Goal: Transaction & Acquisition: Purchase product/service

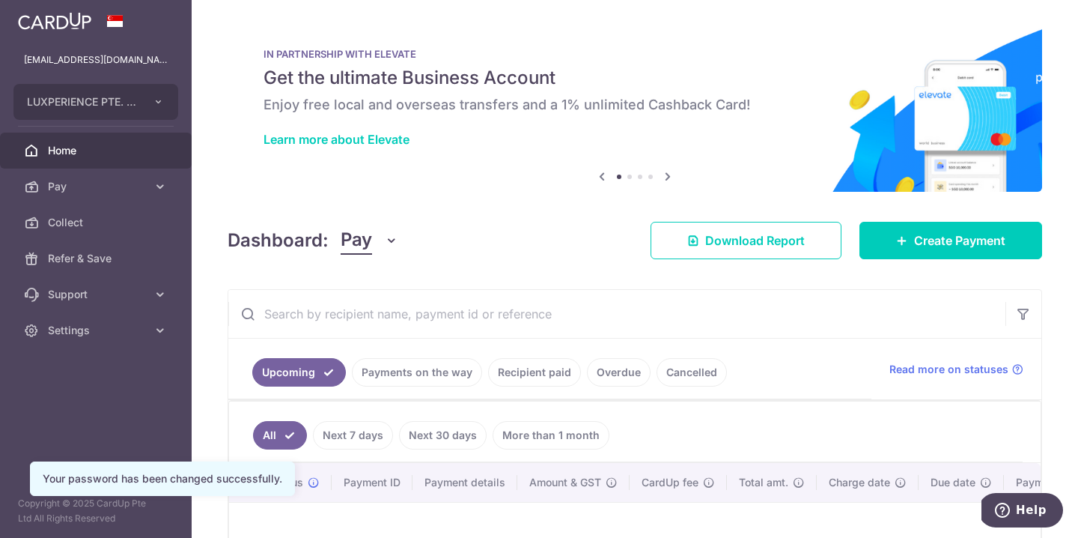
click at [87, 177] on link "Pay" at bounding box center [96, 187] width 192 height 36
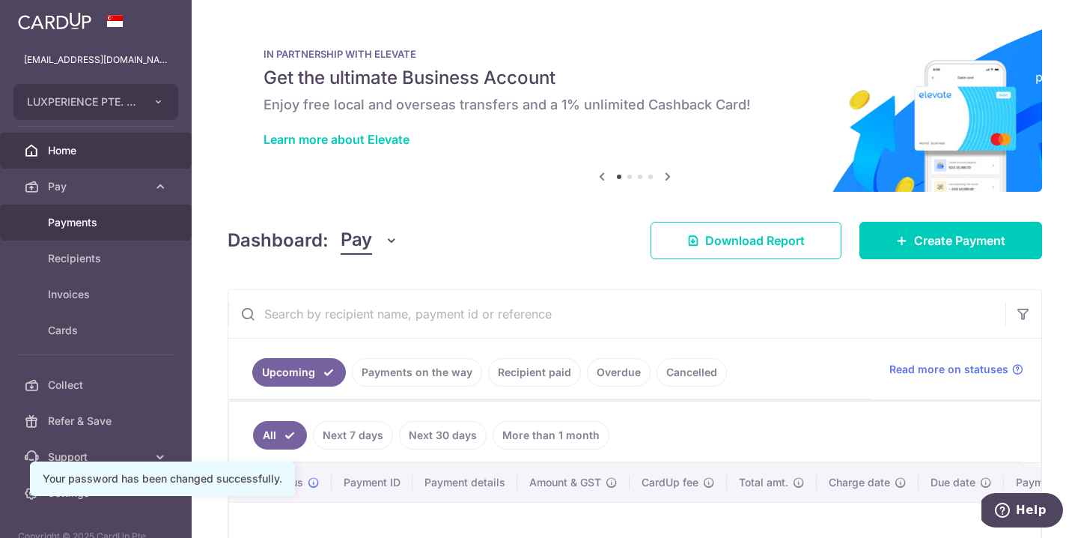
click at [55, 220] on span "Payments" at bounding box center [97, 222] width 99 height 15
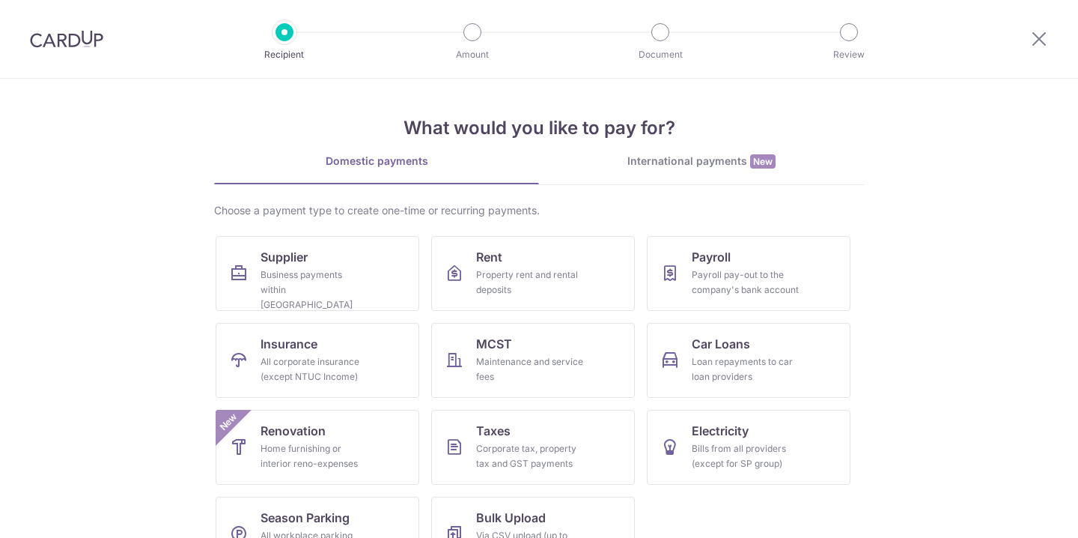
scroll to position [46, 0]
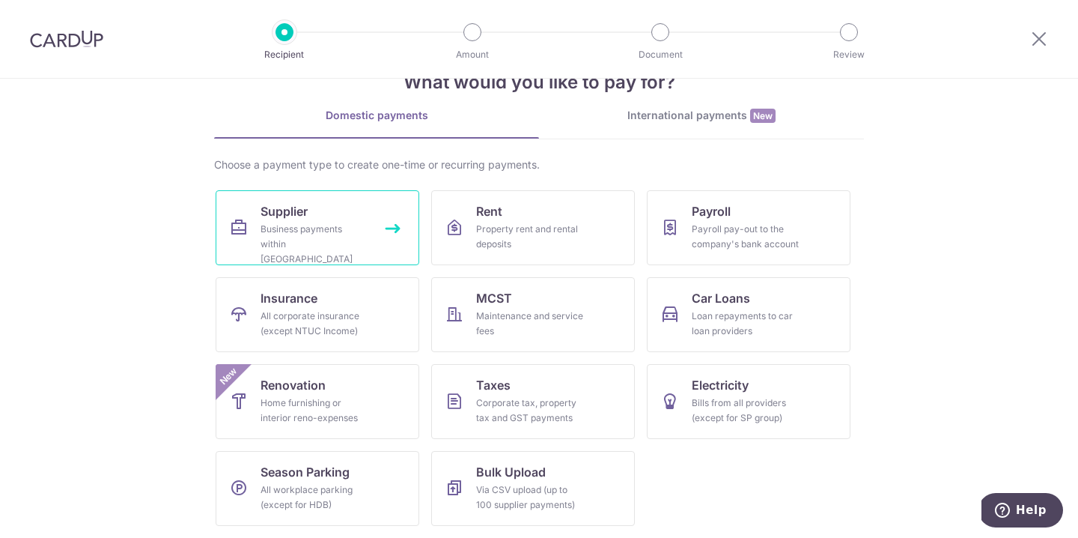
click at [299, 227] on div "Business payments within [GEOGRAPHIC_DATA]" at bounding box center [315, 244] width 108 height 45
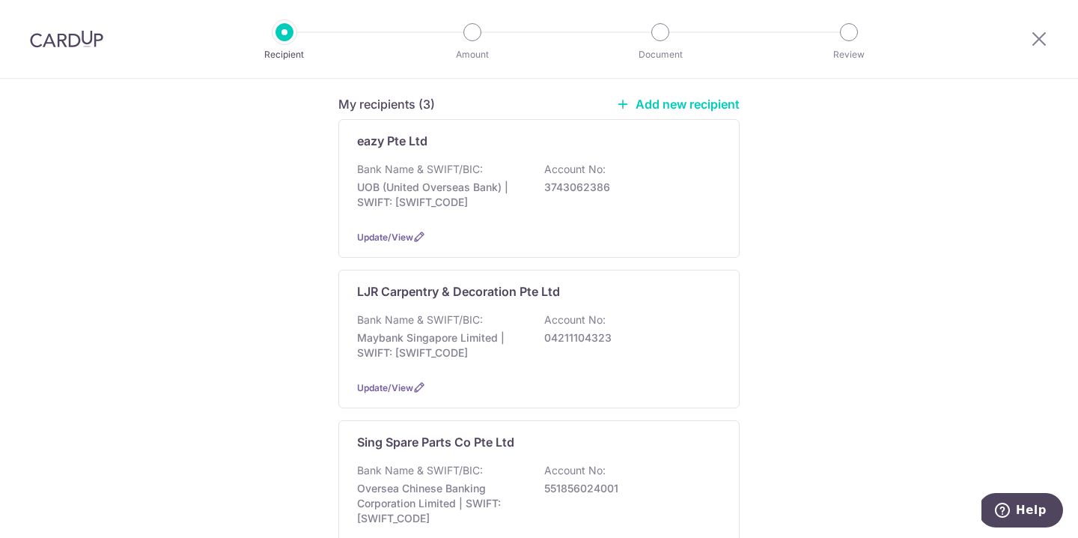
scroll to position [142, 0]
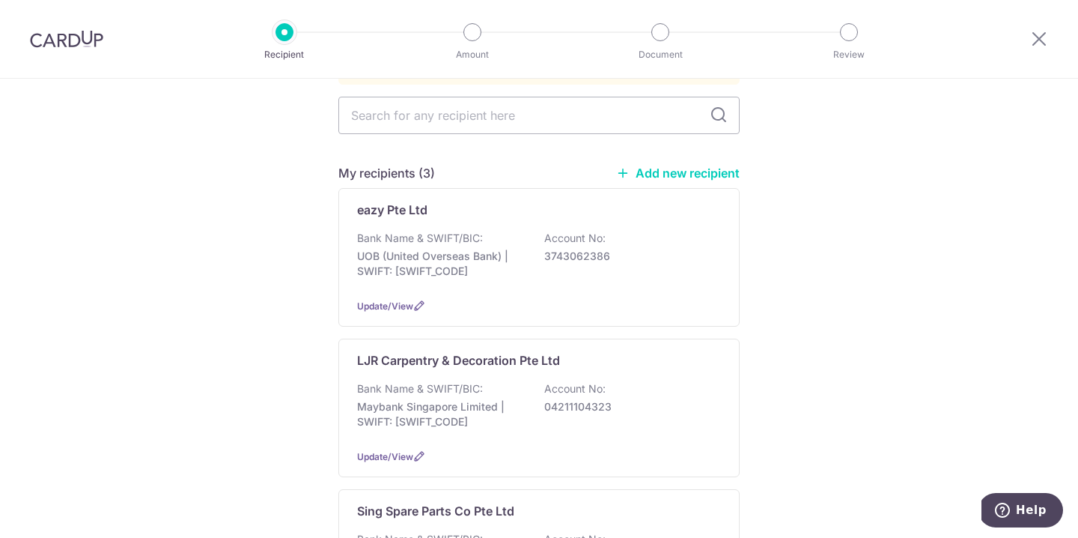
click at [650, 166] on link "Add new recipient" at bounding box center [678, 173] width 124 height 15
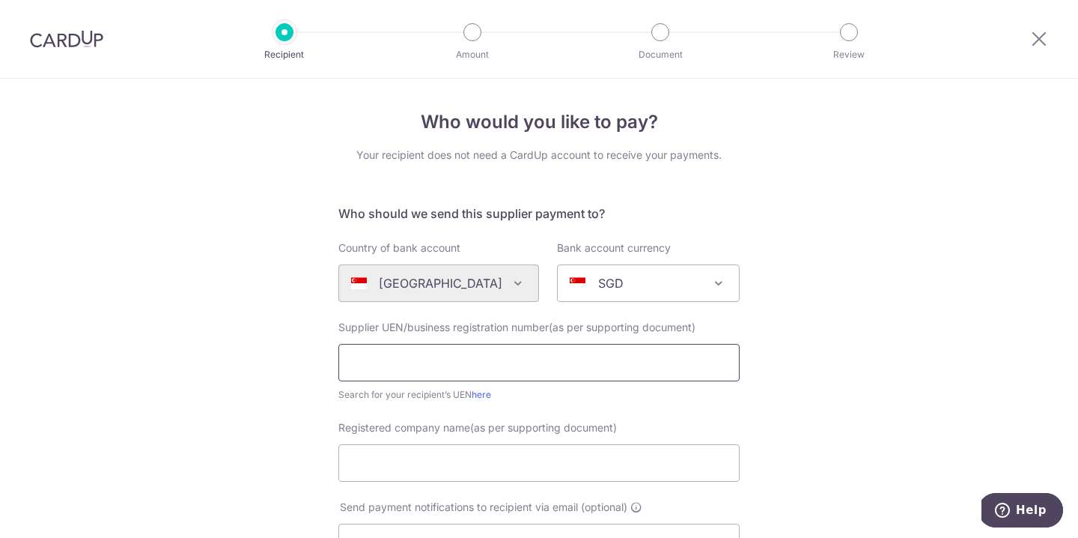
click at [437, 373] on input "text" at bounding box center [539, 362] width 401 height 37
type input "202123151G"
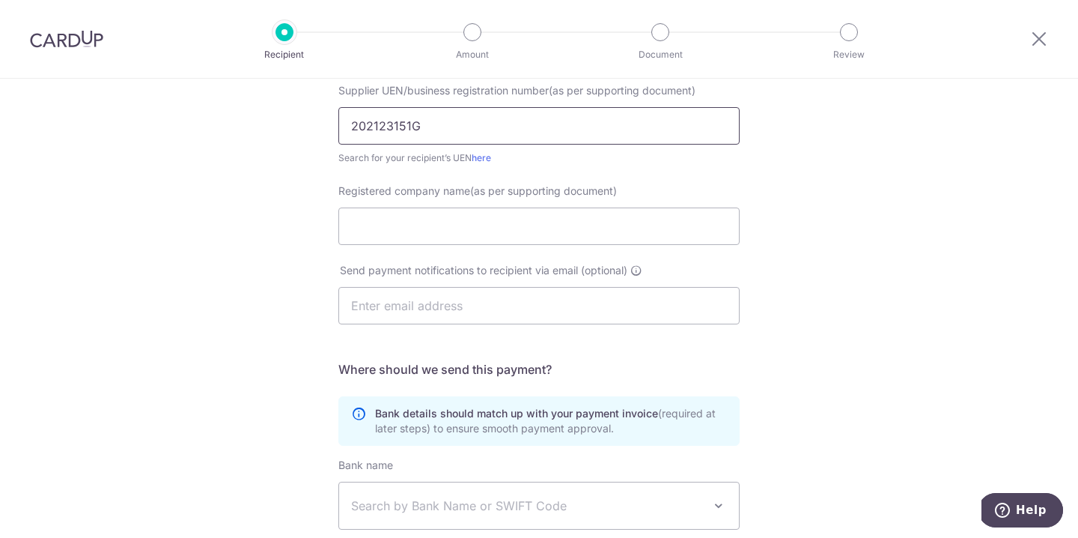
scroll to position [243, 0]
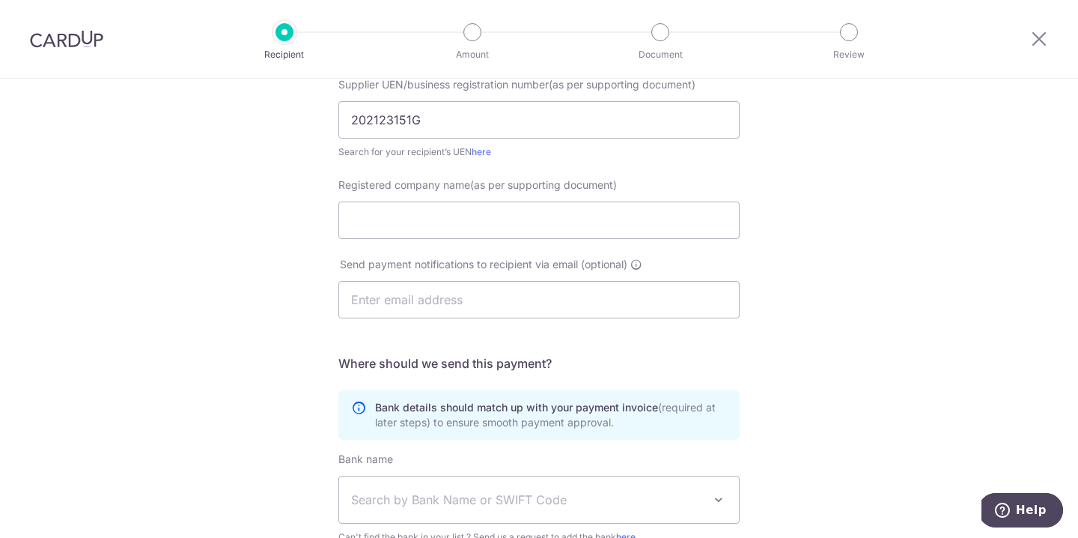
click at [277, 222] on div "Who would you like to pay? Your recipient does not need a CardUp account to rec…" at bounding box center [539, 290] width 1078 height 908
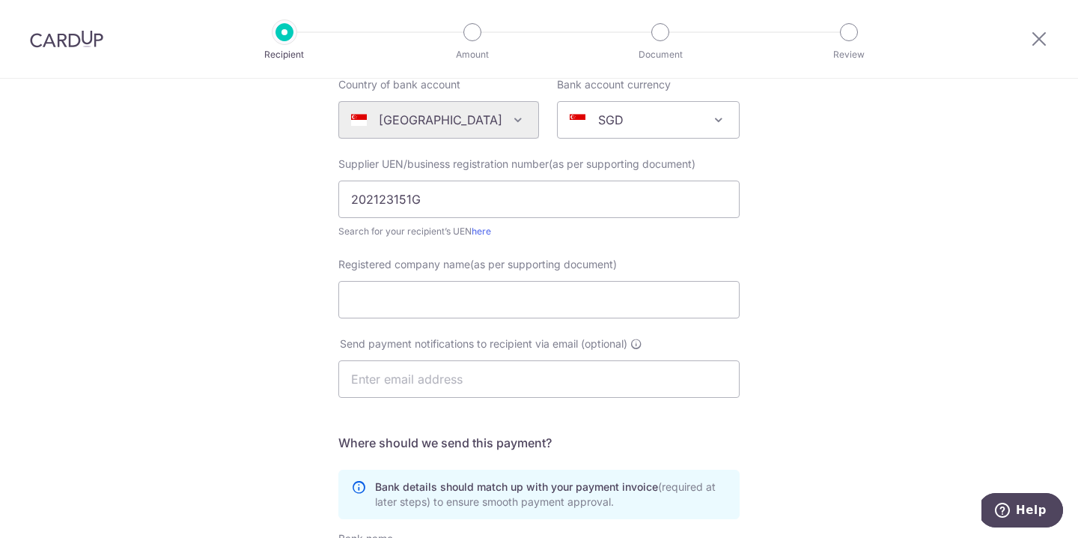
scroll to position [157, 0]
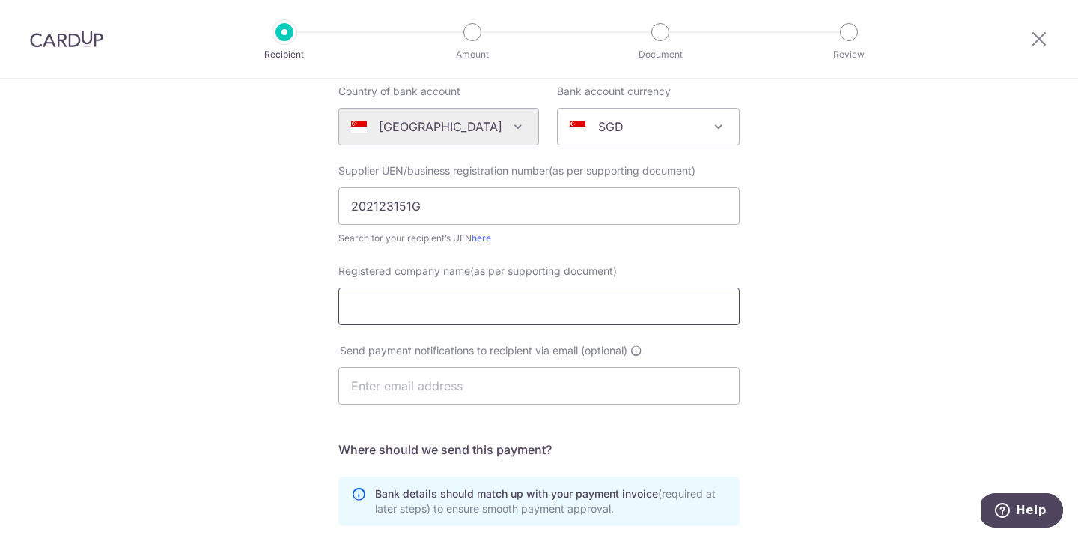
click at [376, 304] on input "Registered company name(as per supporting document)" at bounding box center [539, 306] width 401 height 37
type input "A&K Renovation Contractors Pte Ltd"
click at [373, 392] on input "text" at bounding box center [539, 385] width 401 height 37
type input "kelvin_teo@luxperiencesingapore.com"
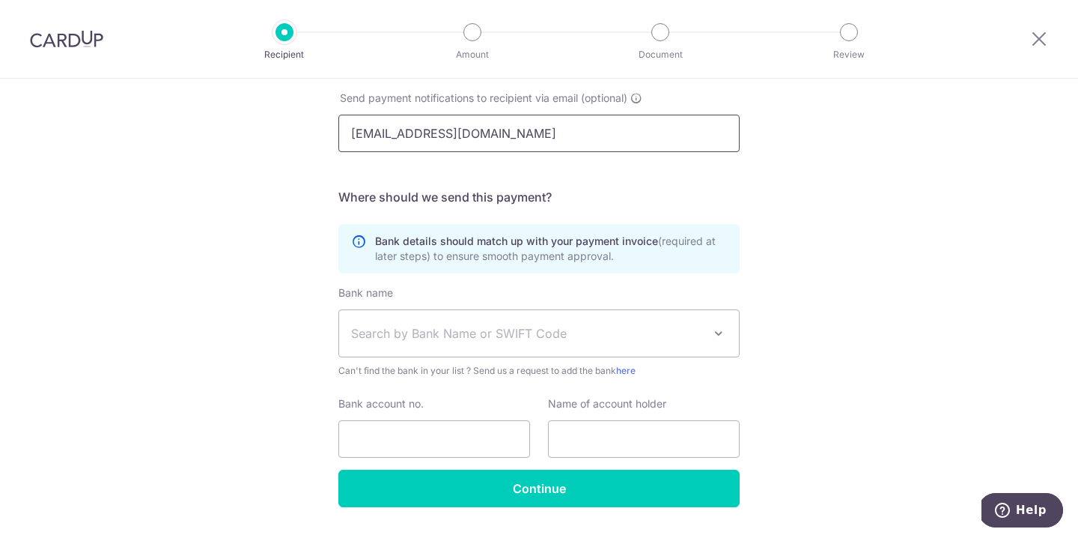
scroll to position [428, 0]
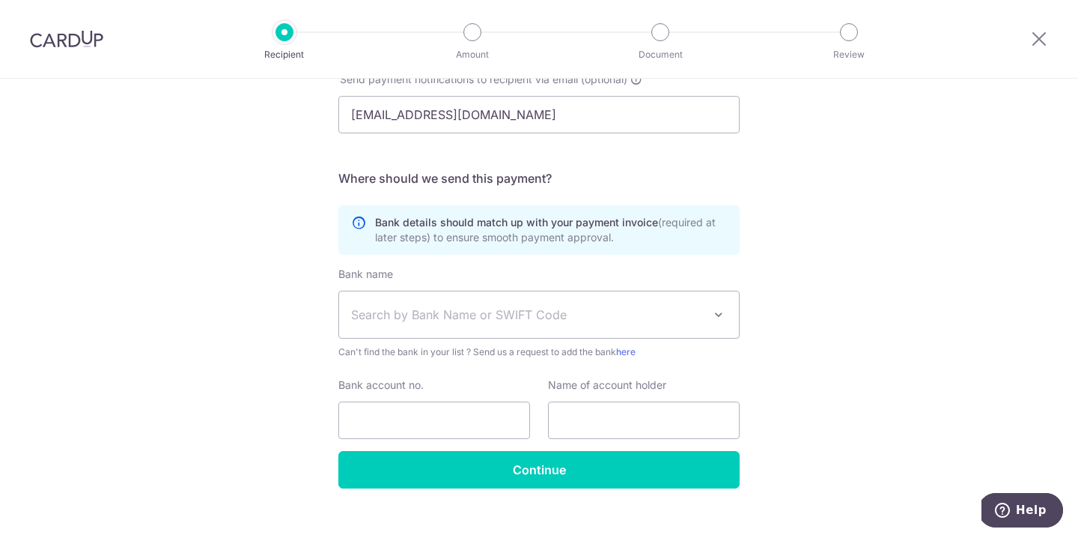
click at [412, 301] on span "Search by Bank Name or SWIFT Code" at bounding box center [539, 314] width 400 height 46
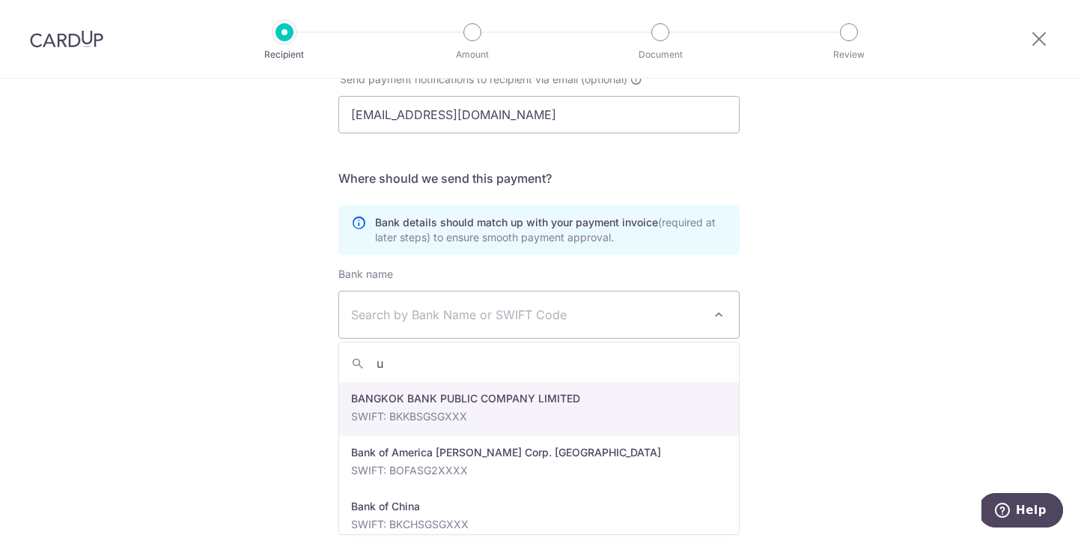
scroll to position [0, 0]
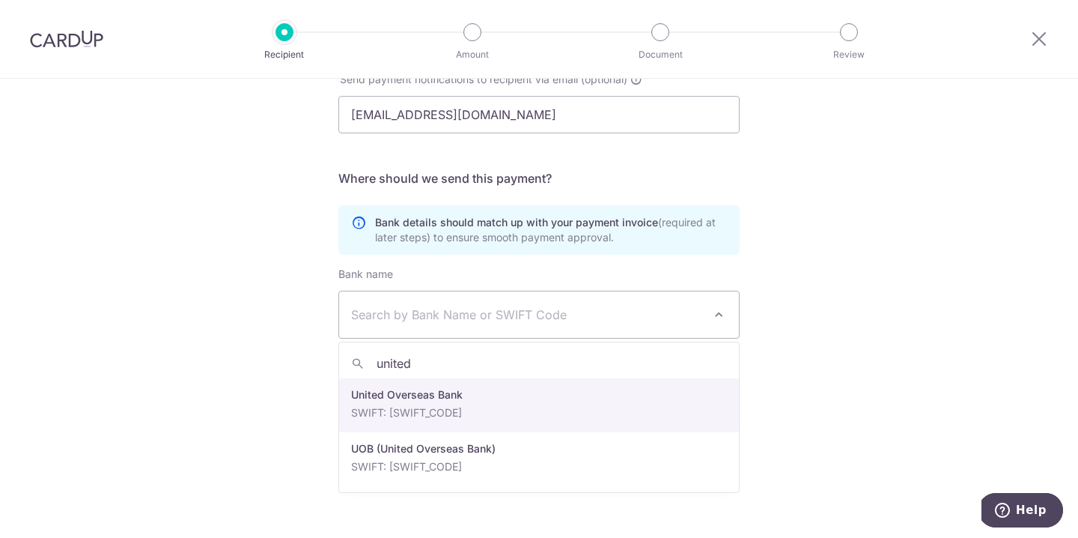
type input "united"
select select "23668"
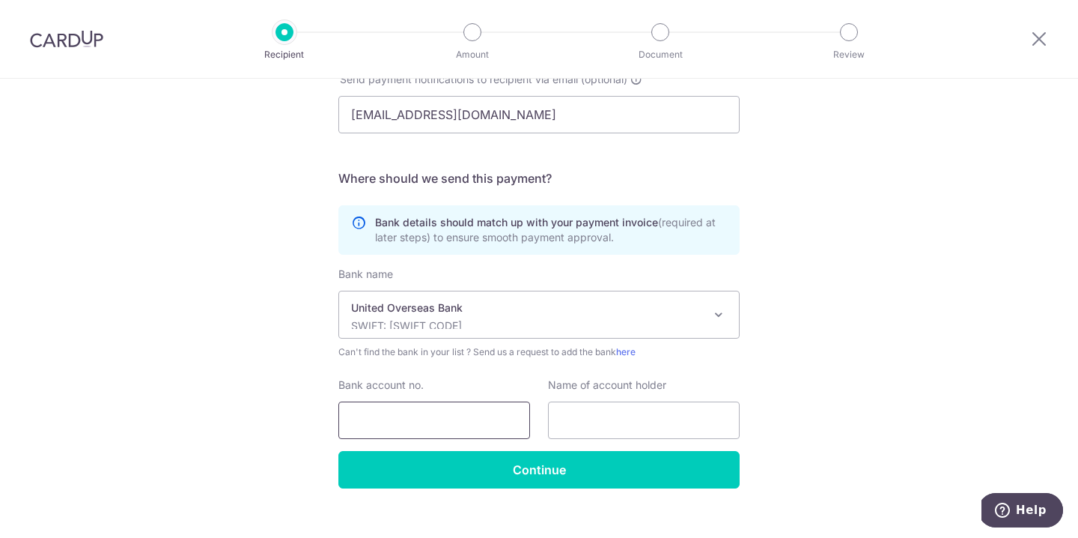
click at [391, 421] on input "Bank account no." at bounding box center [435, 419] width 192 height 37
paste input "($3,578.00)"
type input "7013593462"
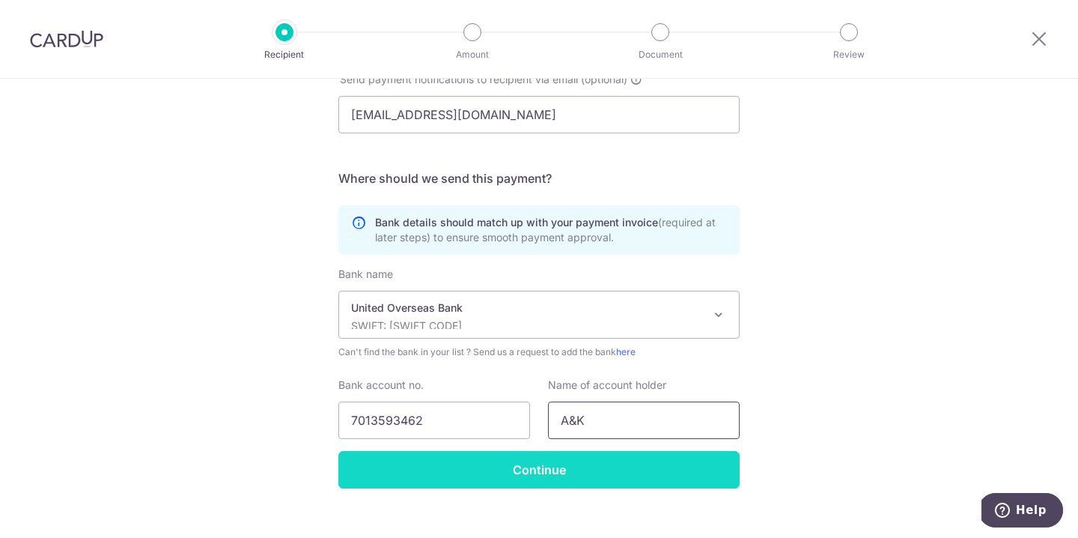
type input "A&K Renovation Contractors Pte Ltd"
click at [546, 468] on input "Continue" at bounding box center [539, 469] width 401 height 37
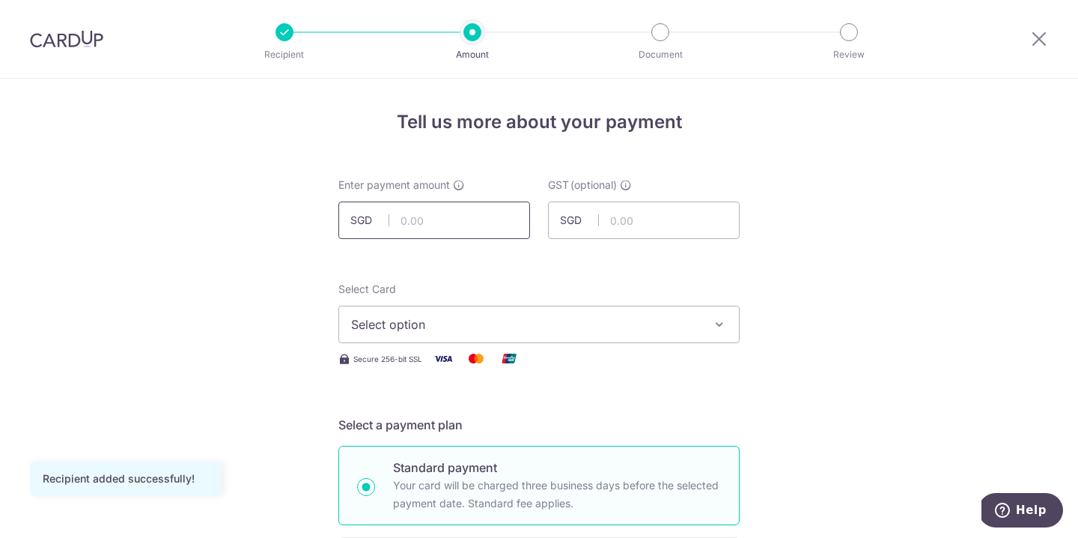
click at [397, 226] on input "text" at bounding box center [435, 219] width 192 height 37
click at [374, 335] on button "Select option" at bounding box center [539, 324] width 401 height 37
type input "10,000.00"
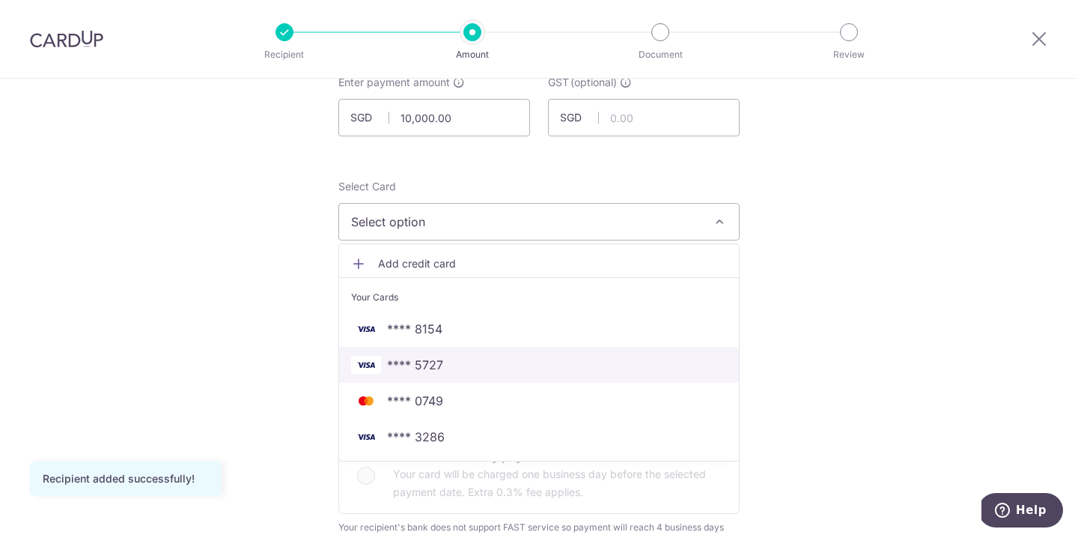
scroll to position [110, 0]
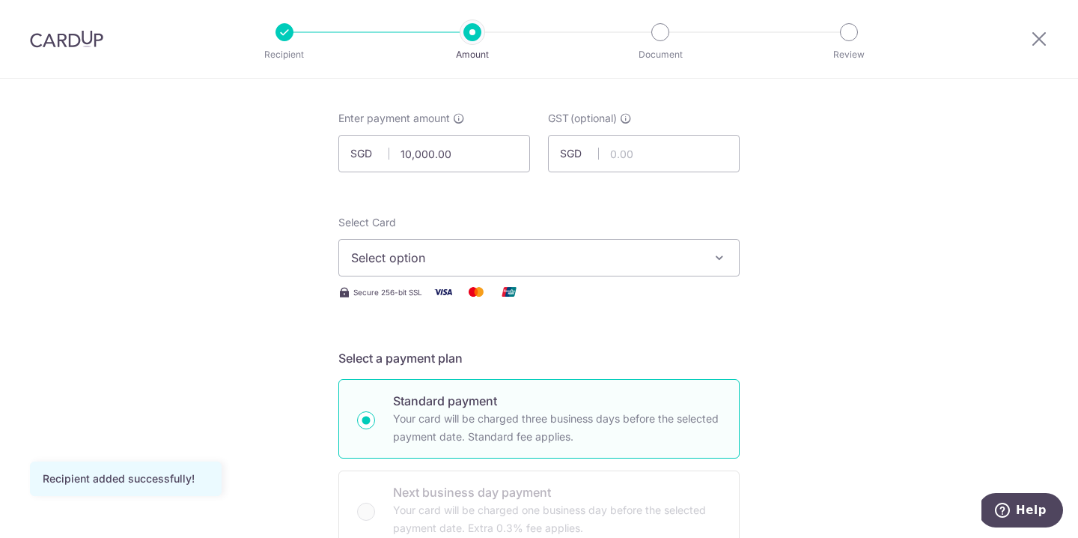
scroll to position [65, 0]
click at [399, 258] on span "Select option" at bounding box center [525, 259] width 349 height 18
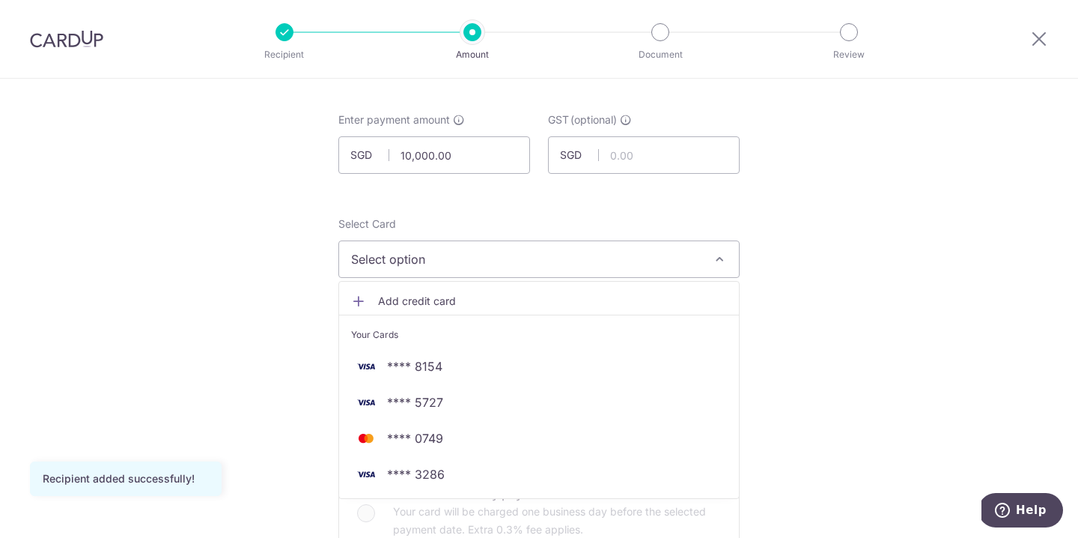
click at [380, 294] on span "Add credit card" at bounding box center [552, 301] width 349 height 15
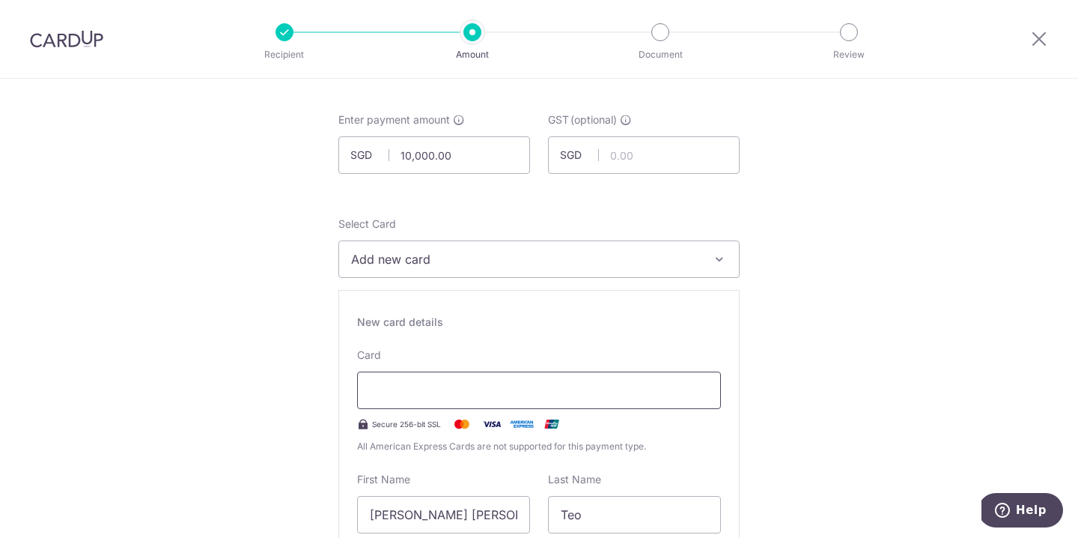
click at [424, 380] on div at bounding box center [539, 389] width 364 height 37
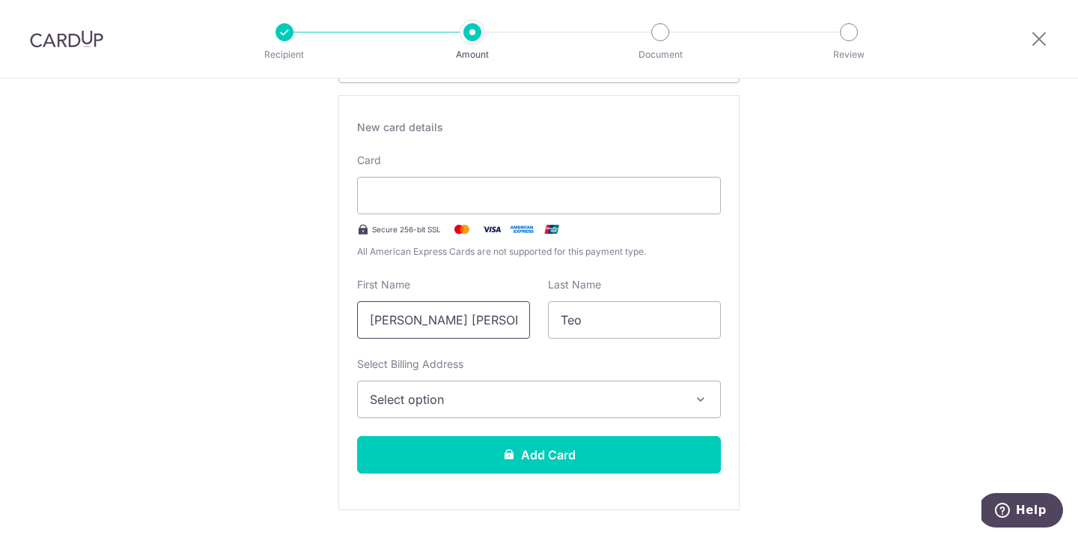
click at [498, 325] on input "Boon Chuan Kelvin" at bounding box center [443, 319] width 173 height 37
type input "[PERSON_NAME]"
click at [455, 404] on span "Select option" at bounding box center [526, 399] width 312 height 18
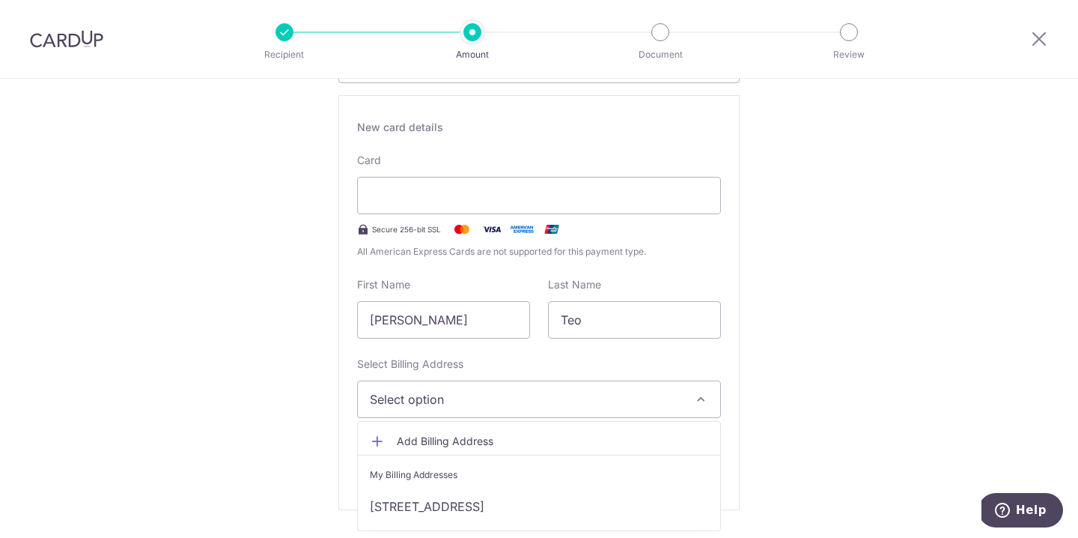
scroll to position [378, 0]
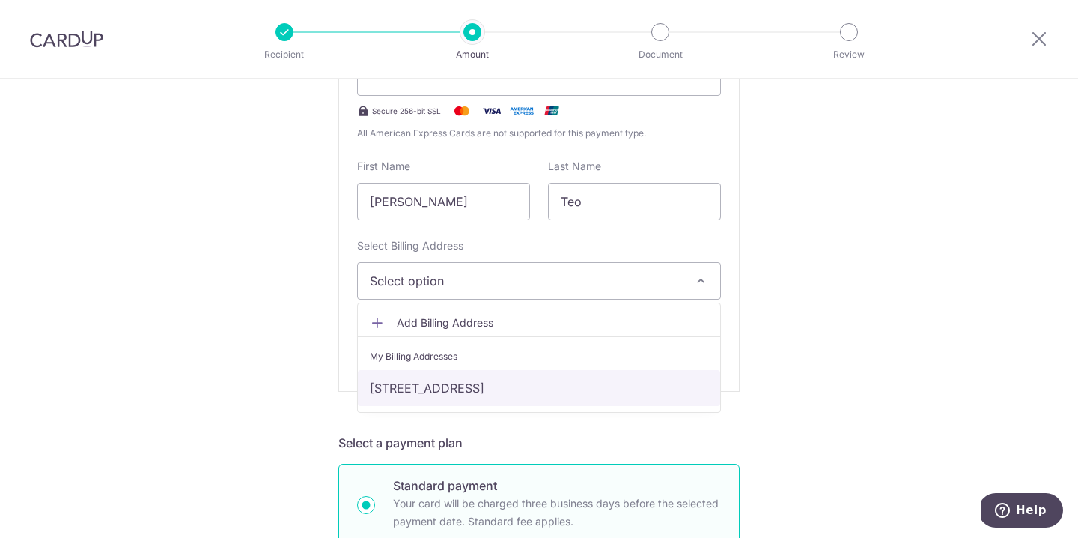
click at [454, 380] on link "[STREET_ADDRESS]" at bounding box center [539, 388] width 362 height 36
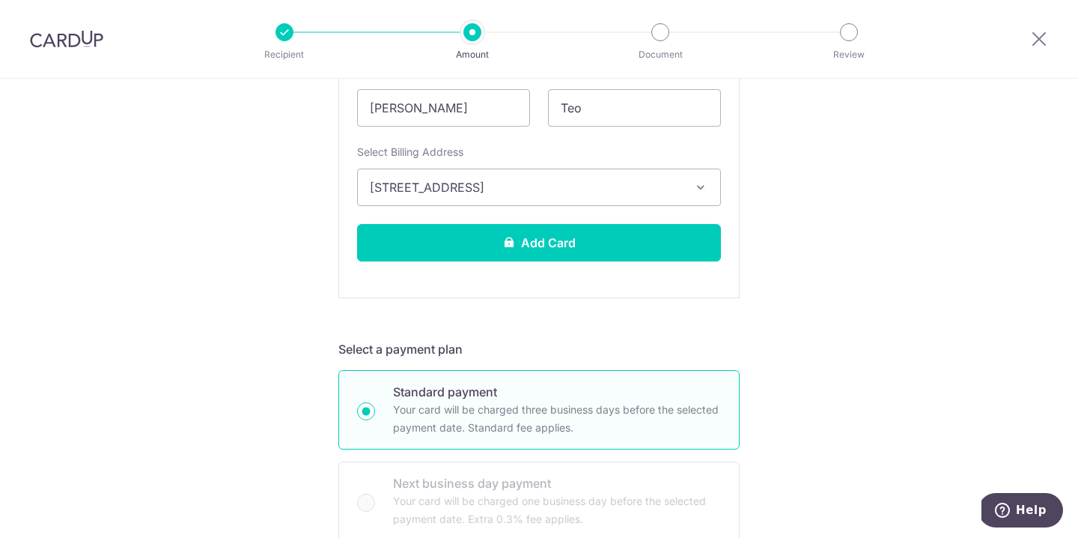
scroll to position [660, 0]
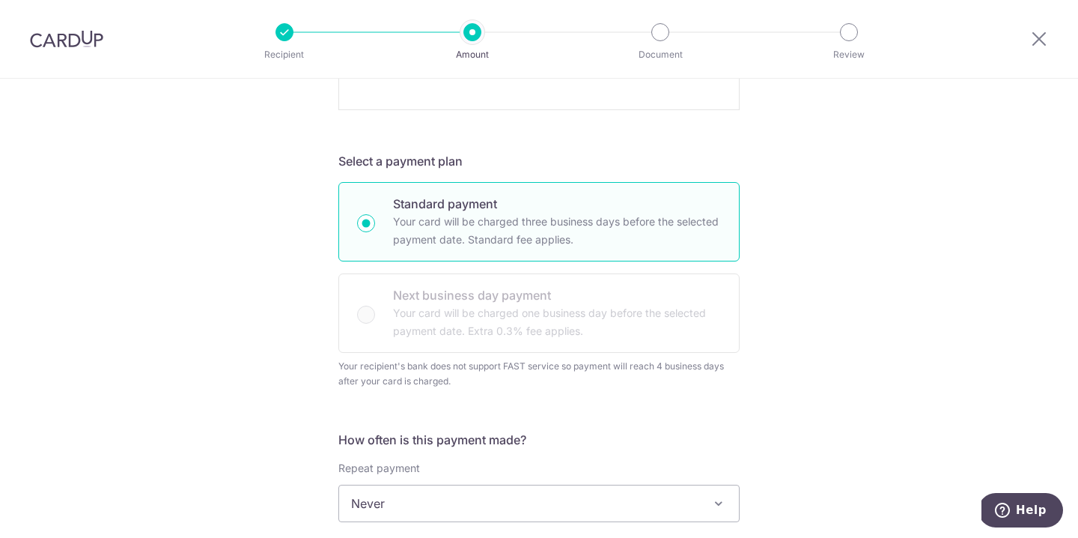
click at [349, 318] on div "Standard payment Your card will be charged three business days before the selec…" at bounding box center [539, 267] width 401 height 171
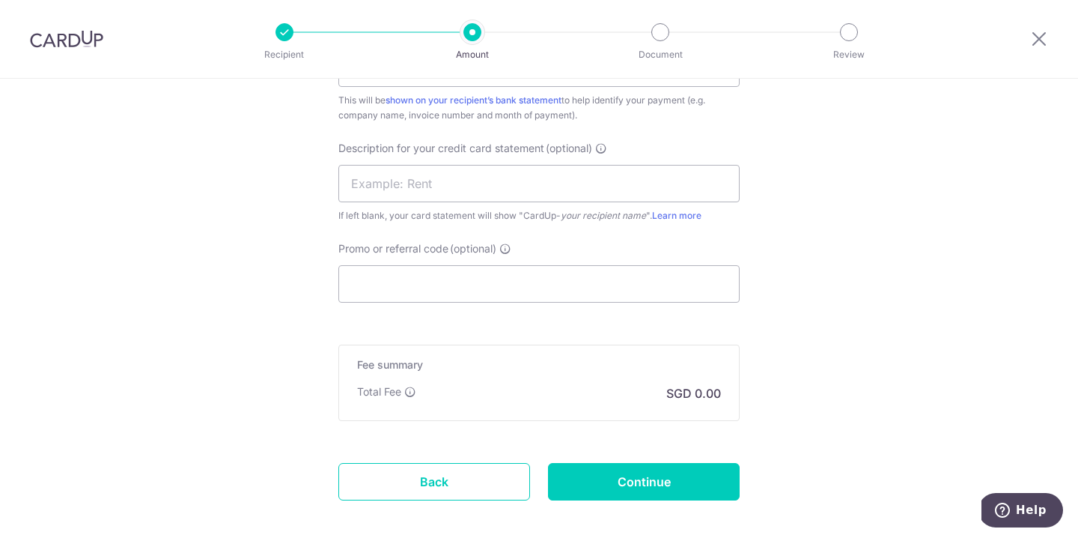
scroll to position [1428, 0]
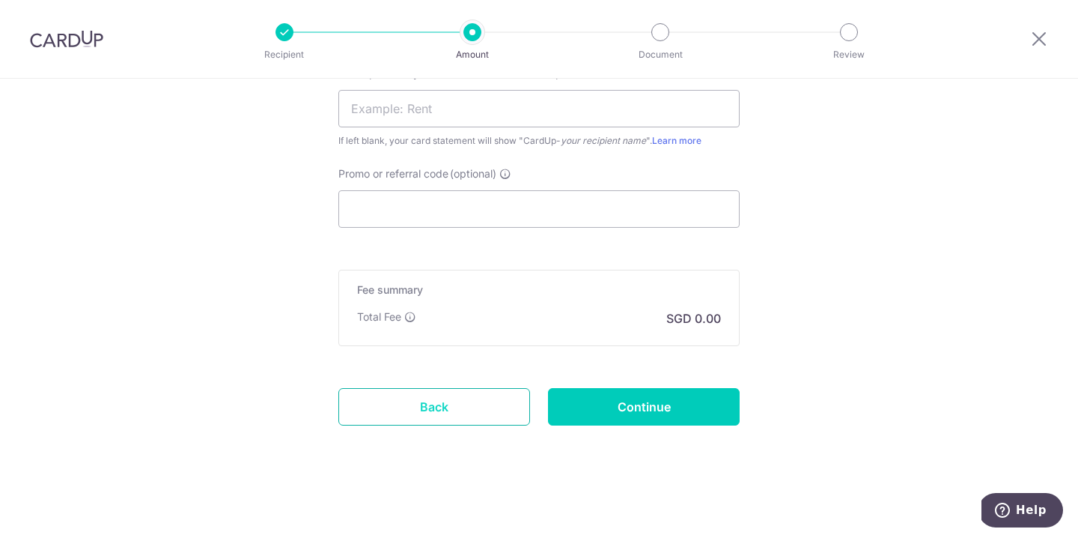
click at [393, 399] on link "Back" at bounding box center [435, 406] width 192 height 37
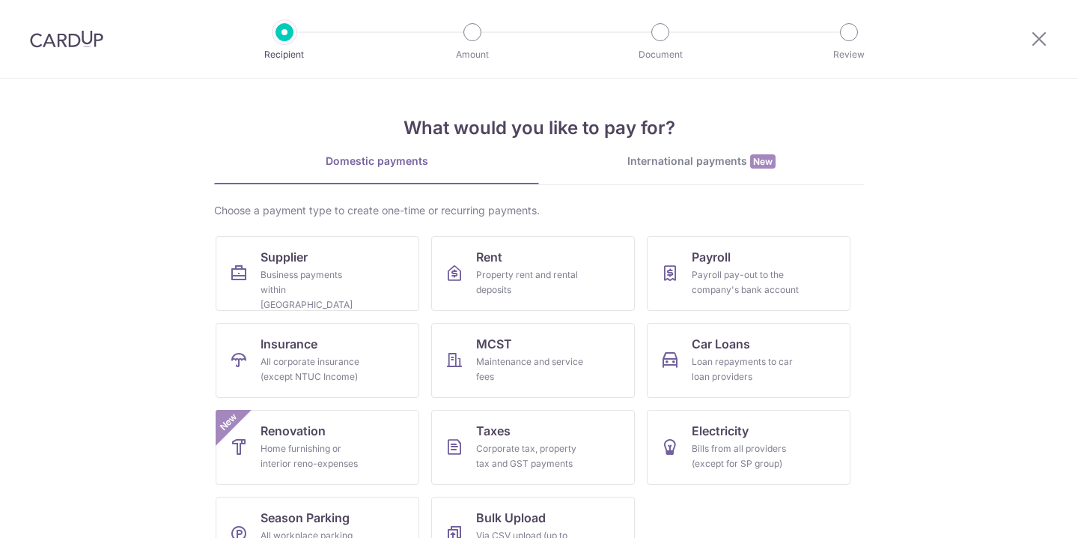
scroll to position [46, 0]
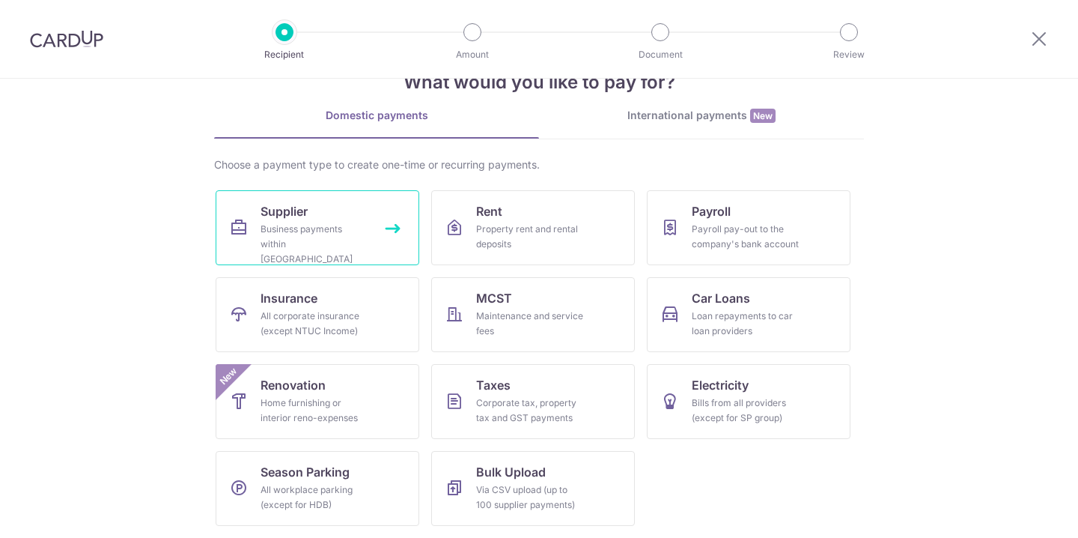
click at [363, 240] on div "Business payments within Singapore" at bounding box center [315, 244] width 108 height 45
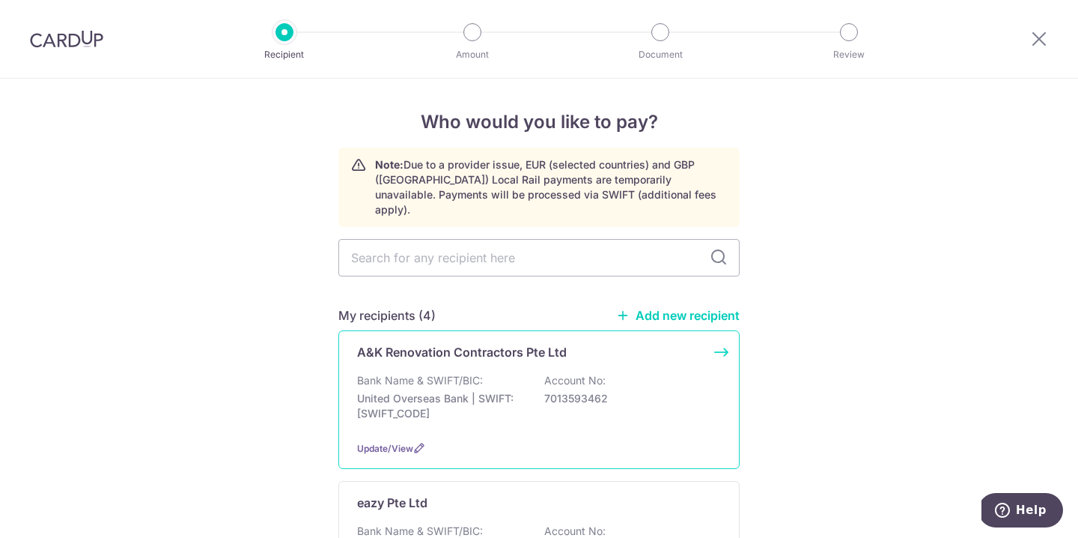
click at [461, 347] on div "A&K Renovation Contractors Pte Ltd Bank Name & SWIFT/BIC: United Overseas Bank …" at bounding box center [539, 399] width 401 height 139
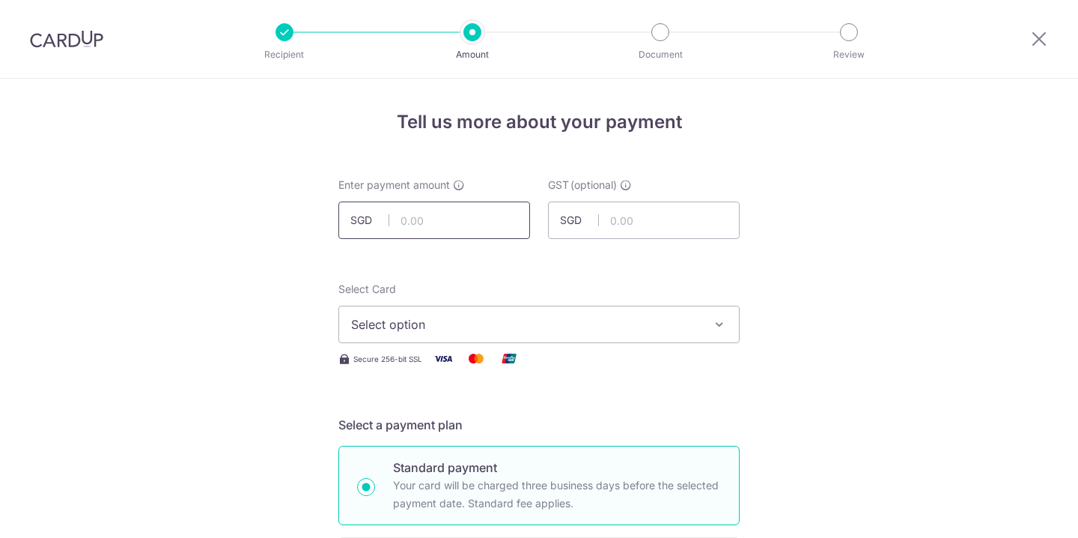
click at [425, 208] on input "text" at bounding box center [435, 219] width 192 height 37
type input "10,000.00"
click at [371, 326] on span "Select option" at bounding box center [525, 324] width 349 height 18
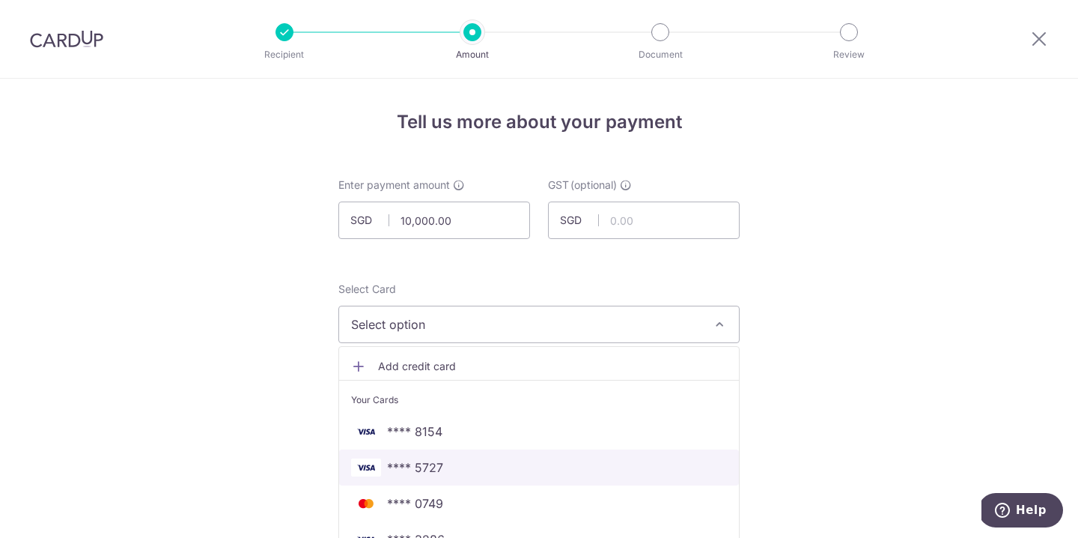
scroll to position [142, 0]
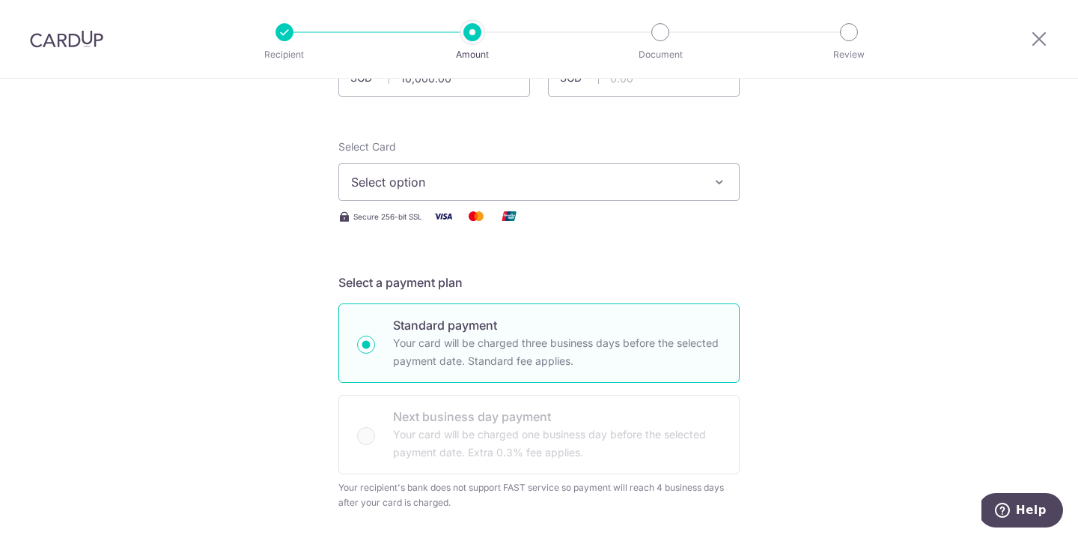
click at [404, 192] on button "Select option" at bounding box center [539, 181] width 401 height 37
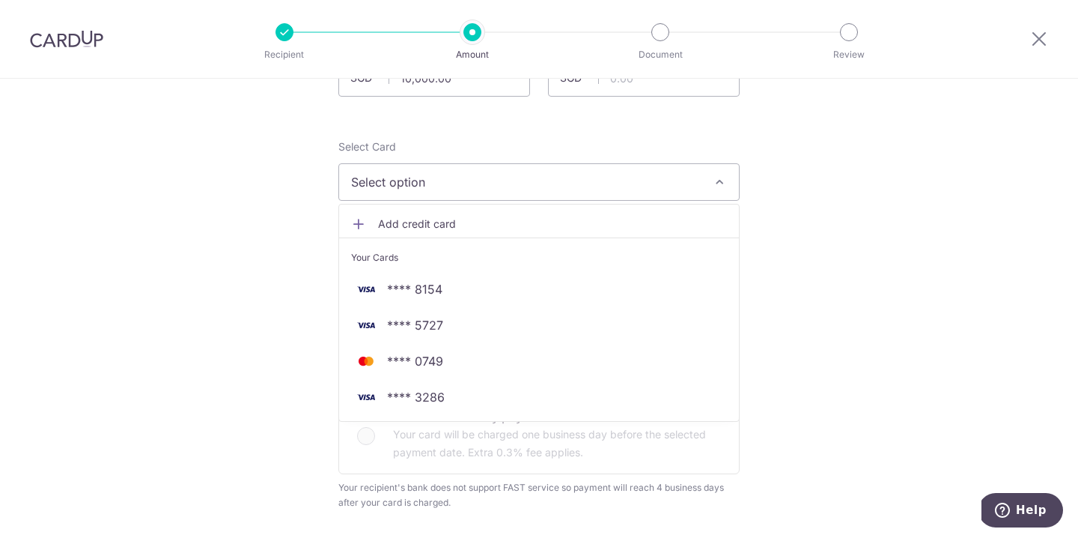
click at [395, 213] on link "Add credit card" at bounding box center [539, 223] width 400 height 27
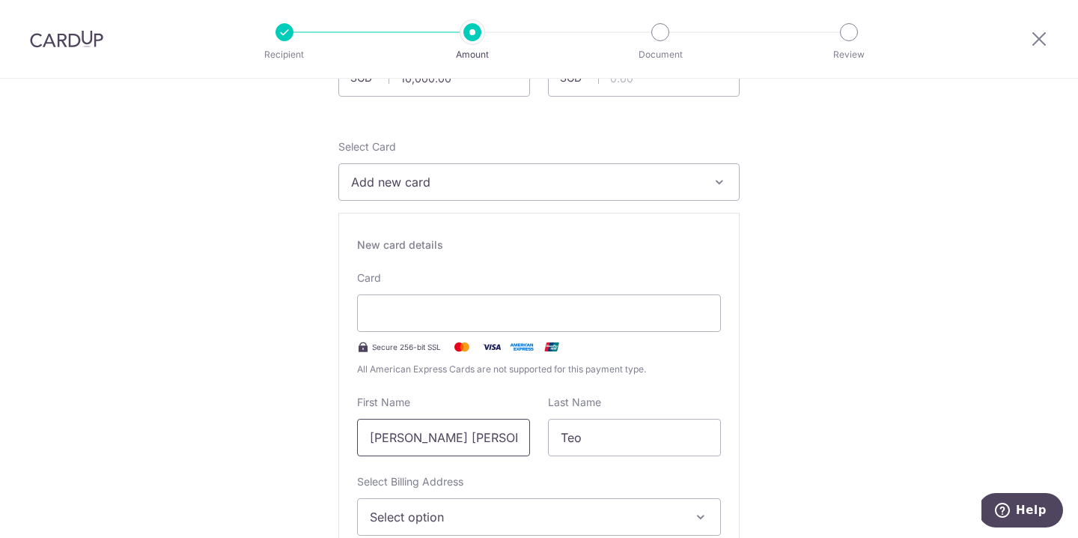
scroll to position [313, 0]
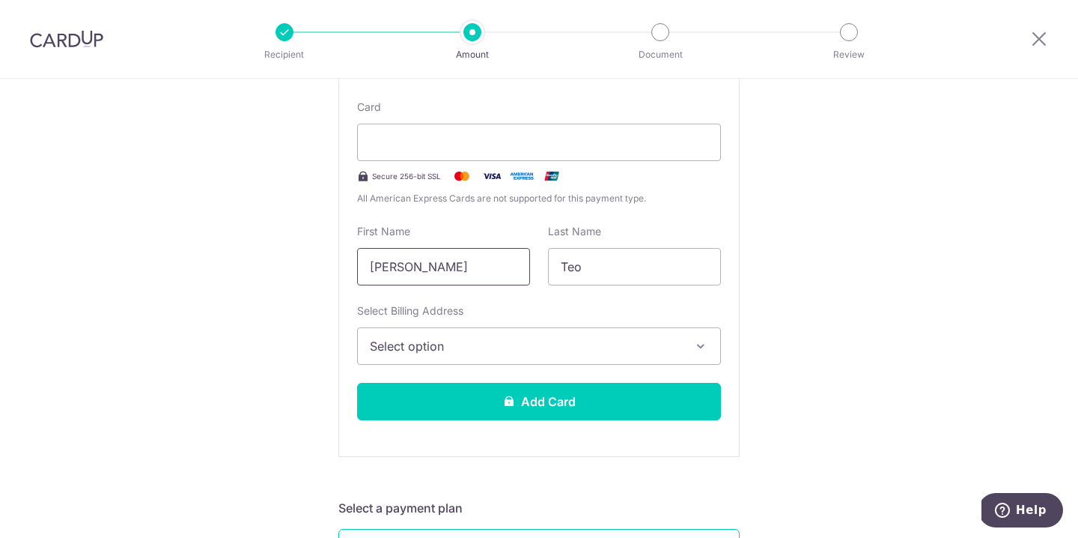
type input "Kelvin"
click at [415, 353] on span "Select option" at bounding box center [526, 346] width 312 height 18
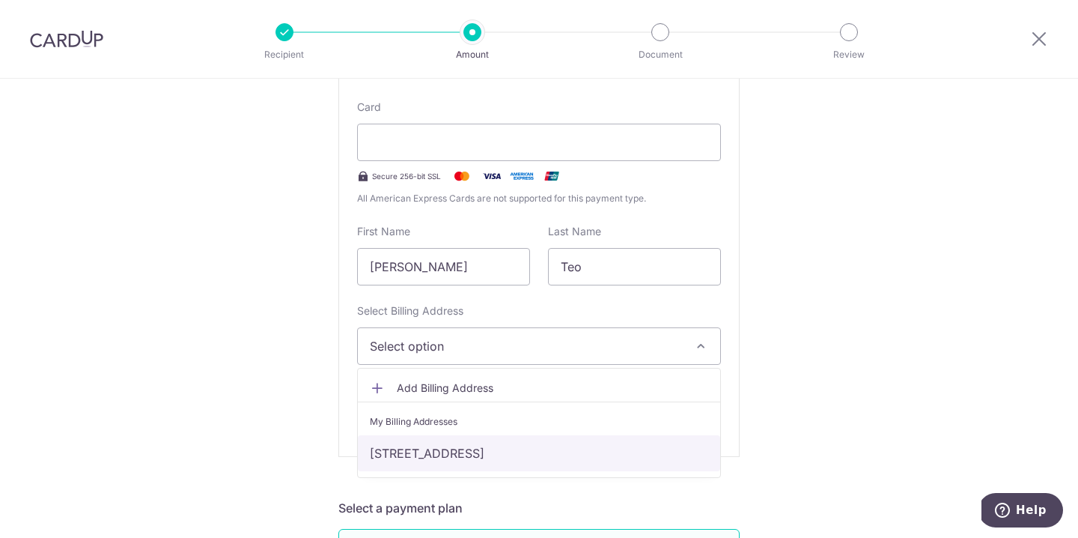
click at [400, 454] on link "02 Marina Boulevard, 19-11, Singapore, Singapore-018987" at bounding box center [539, 453] width 362 height 36
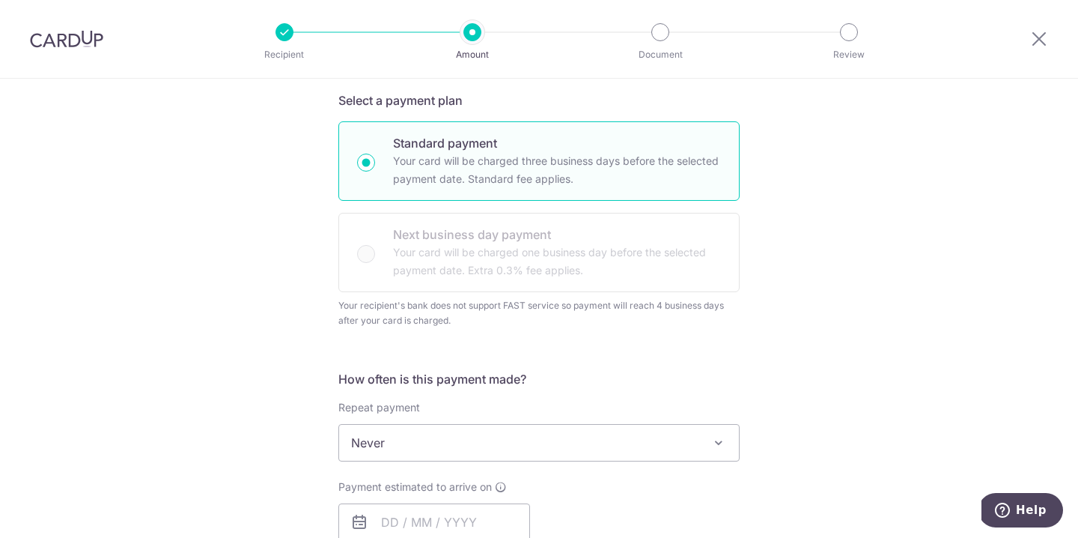
scroll to position [946, 0]
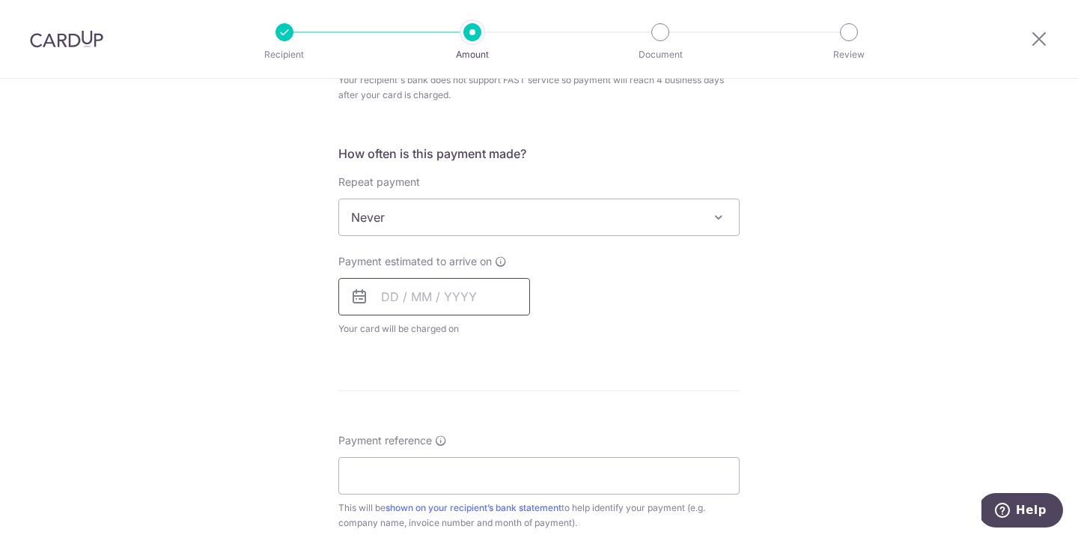
click at [389, 296] on input "text" at bounding box center [435, 296] width 192 height 37
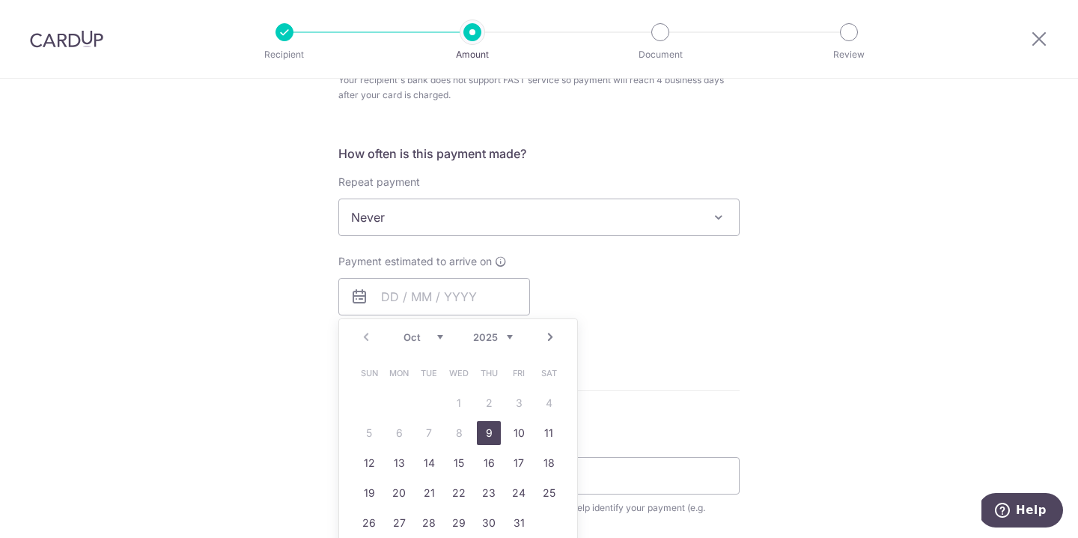
click at [481, 430] on link "9" at bounding box center [489, 433] width 24 height 24
type input "09/10/2025"
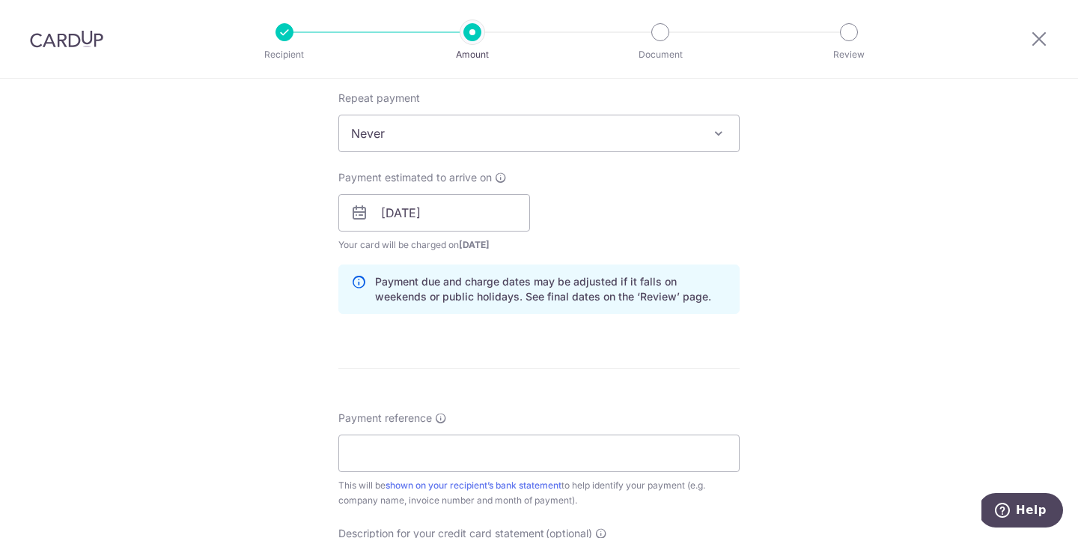
scroll to position [1042, 0]
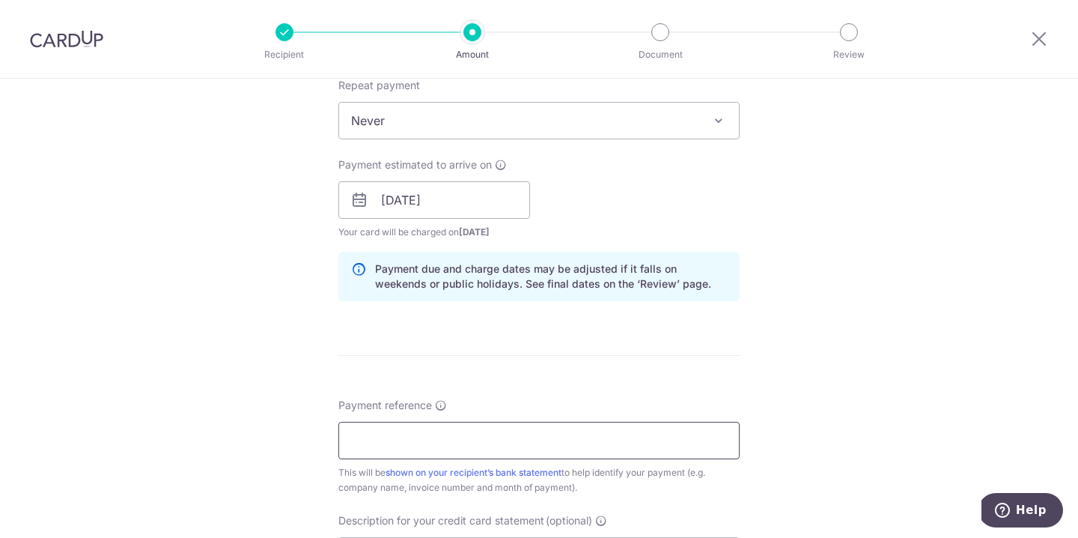
click at [419, 434] on input "Payment reference Invoice number and month of payment are commonly included as …" at bounding box center [539, 440] width 401 height 37
type input "Boff185"
click at [218, 326] on div "Tell us more about your payment Enter payment amount SGD 10,000.00 10000.00 GST…" at bounding box center [539, 10] width 1078 height 1949
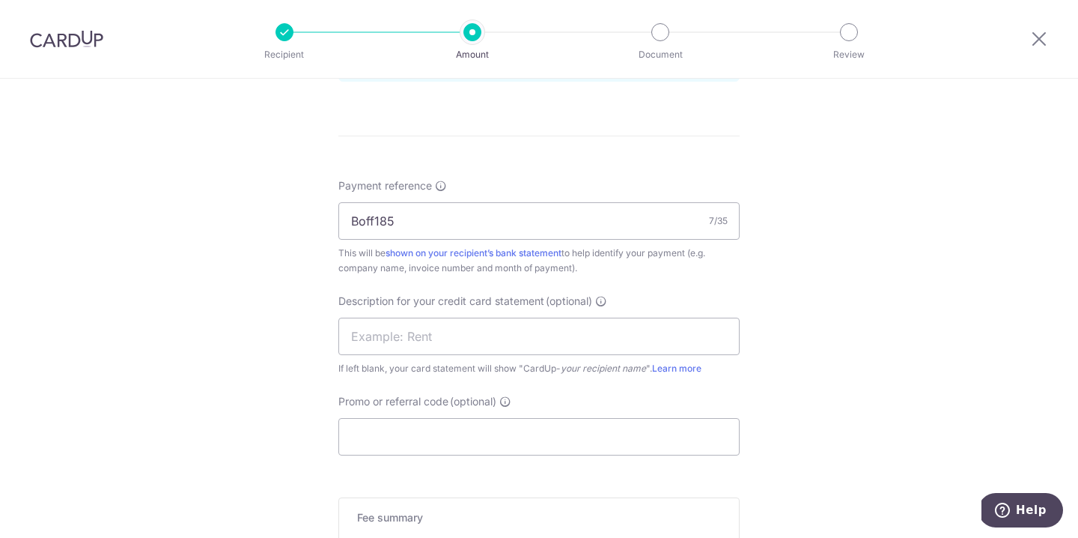
scroll to position [1260, 0]
click at [392, 319] on input "text" at bounding box center [539, 337] width 401 height 37
click at [403, 440] on input "Promo or referral code (optional)" at bounding box center [539, 437] width 401 height 37
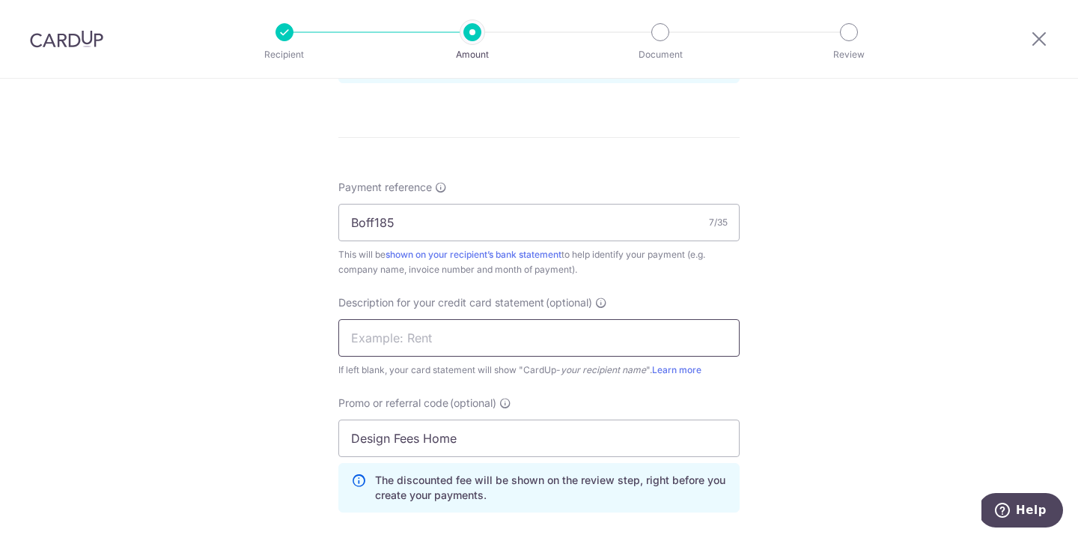
click at [362, 338] on input "text" at bounding box center [539, 337] width 401 height 37
click at [352, 434] on input "Design Fees Home" at bounding box center [539, 437] width 401 height 37
click at [423, 435] on input "Design Fees Home" at bounding box center [539, 437] width 401 height 37
type input "S"
type input "Home Decor"
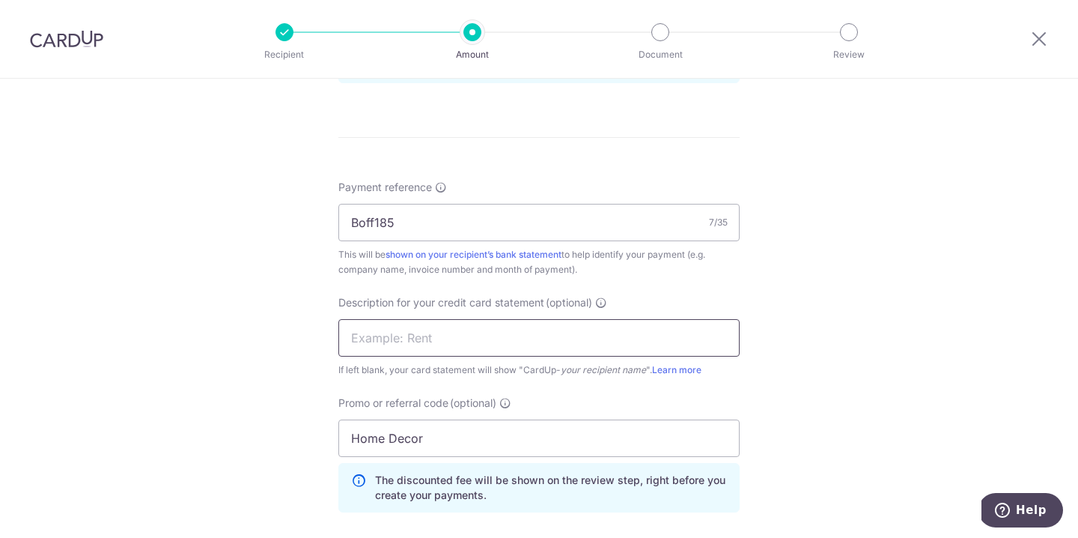
click at [396, 347] on input "text" at bounding box center [539, 337] width 401 height 37
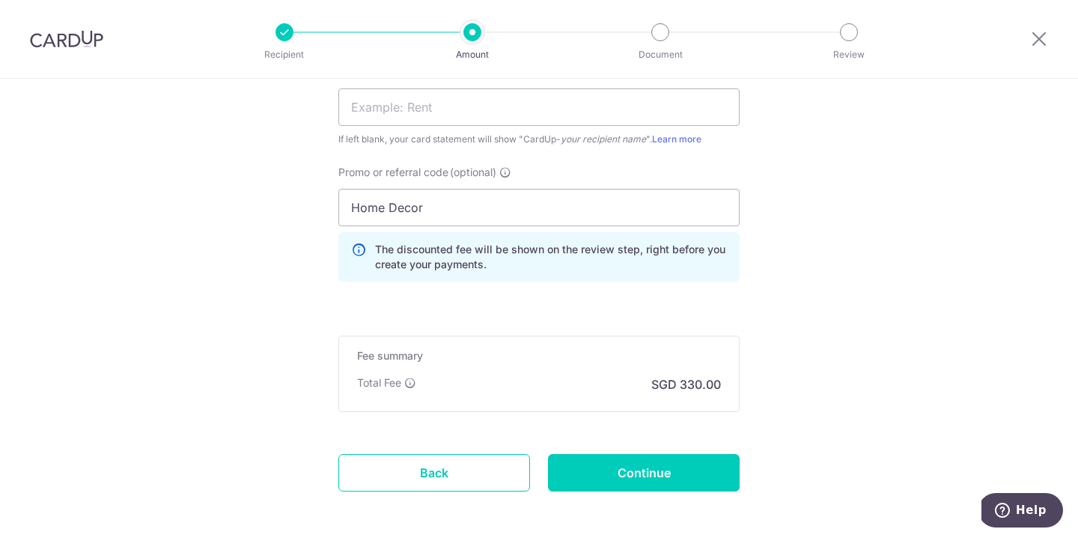
scroll to position [1511, 0]
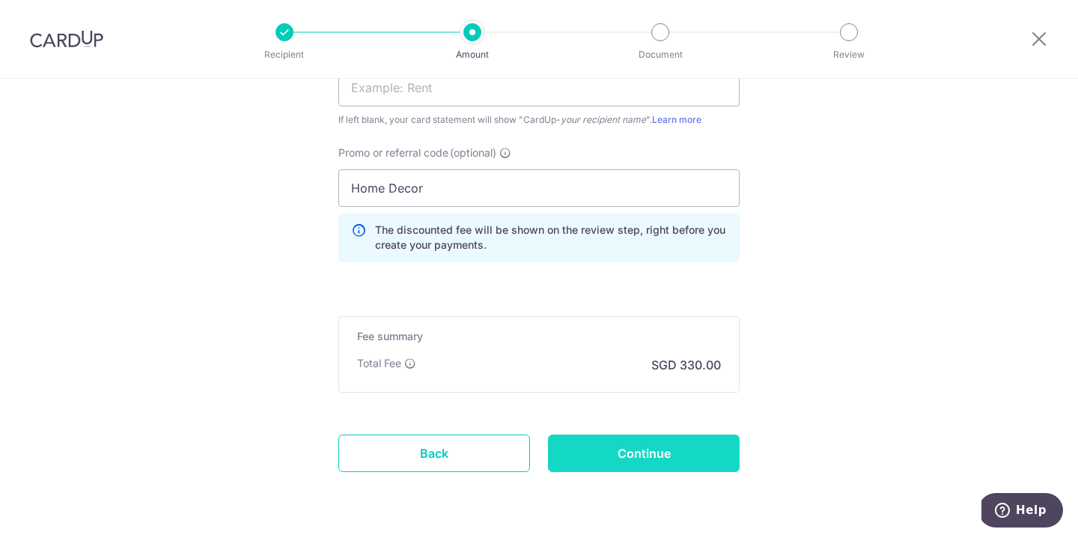
click at [593, 450] on input "Continue" at bounding box center [644, 452] width 192 height 37
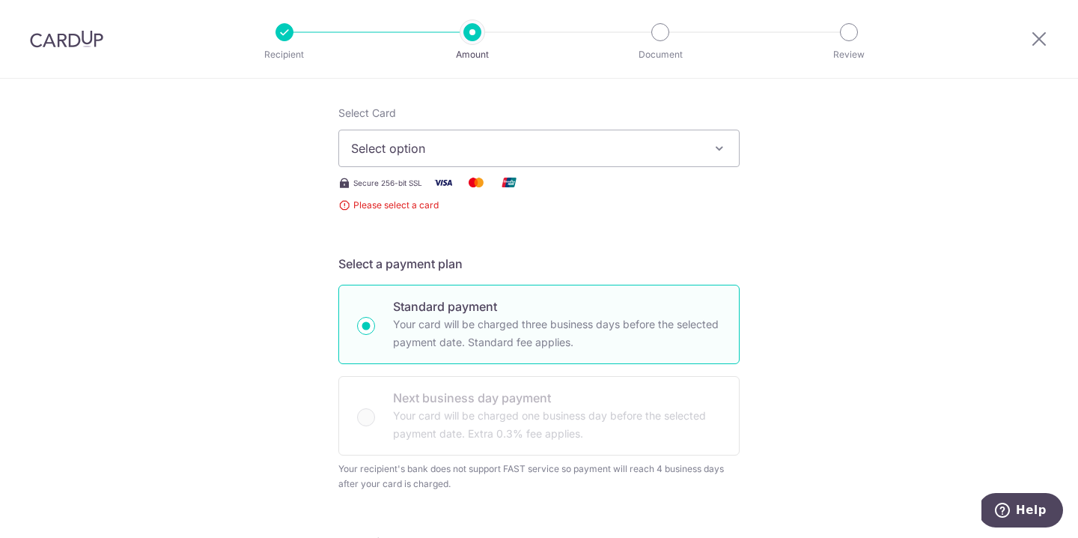
scroll to position [130, 0]
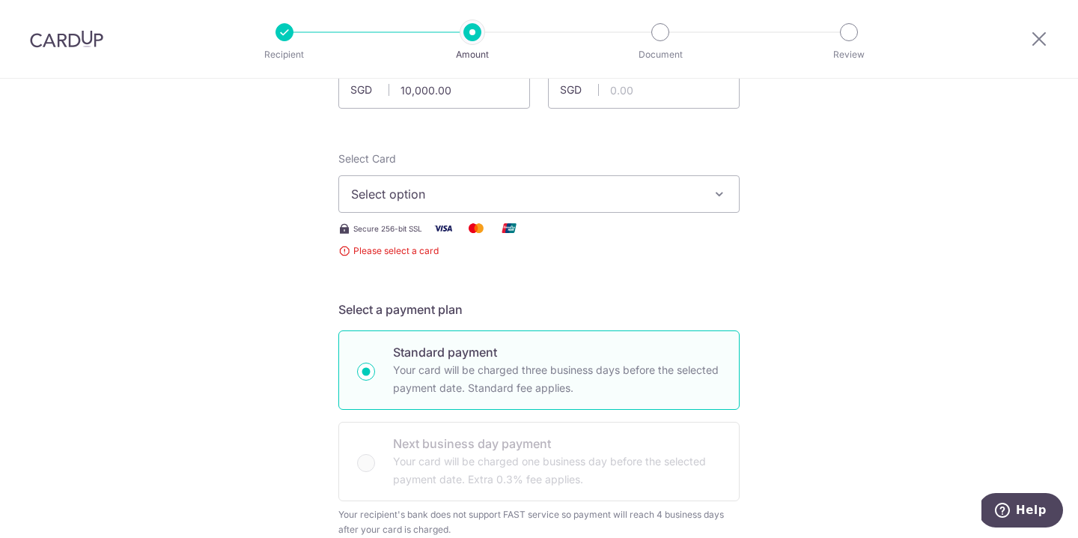
click at [404, 195] on span "Select option" at bounding box center [525, 194] width 349 height 18
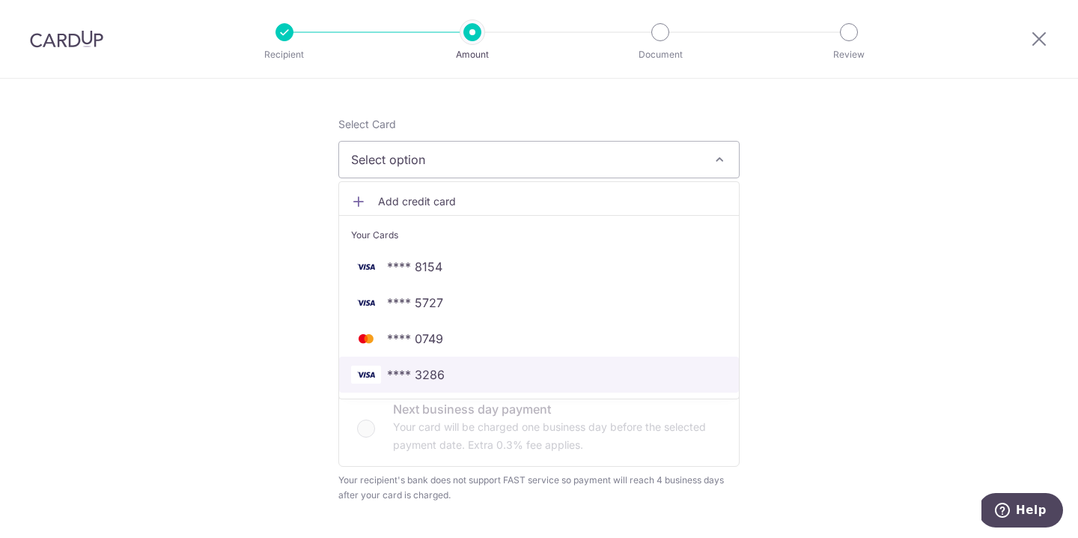
scroll to position [115, 0]
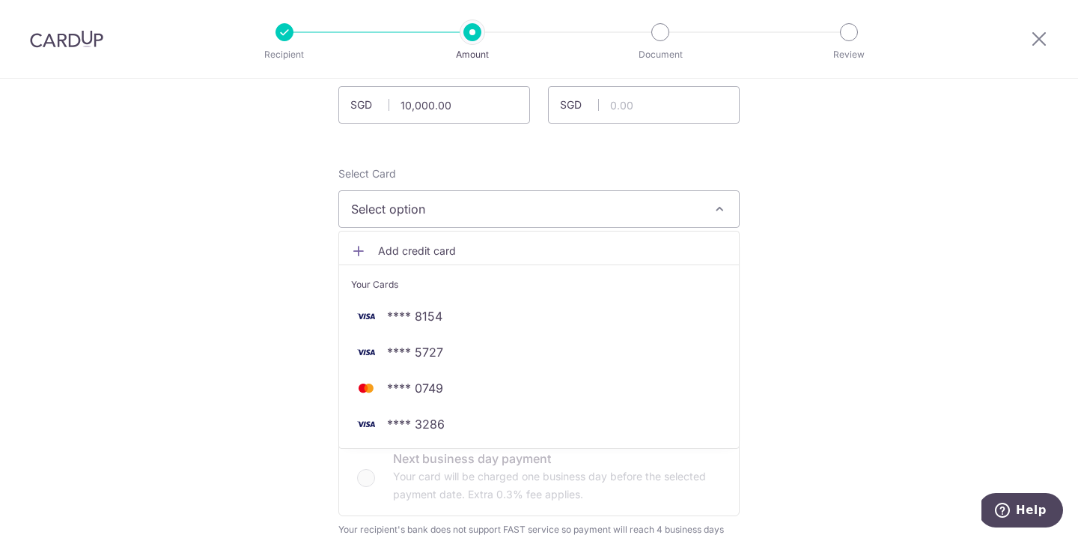
click at [393, 246] on span "Add credit card" at bounding box center [552, 250] width 349 height 15
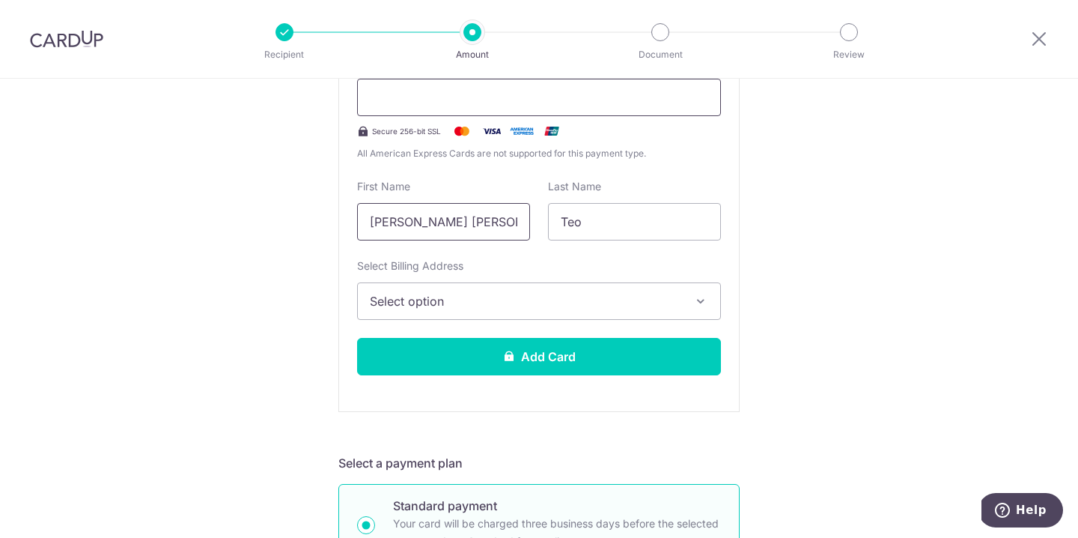
scroll to position [362, 0]
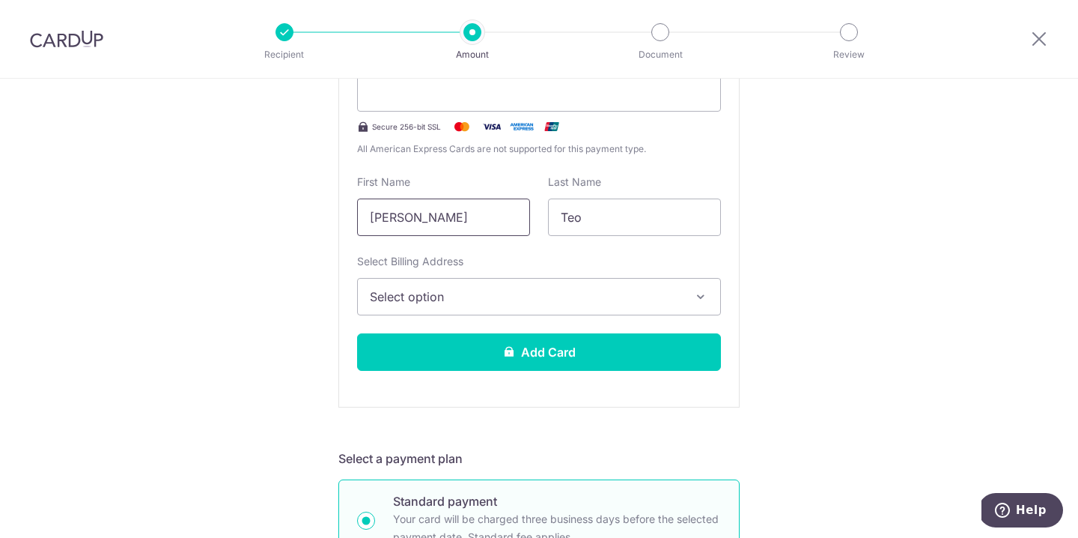
type input "Kelvin"
click at [395, 291] on span "Select option" at bounding box center [526, 297] width 312 height 18
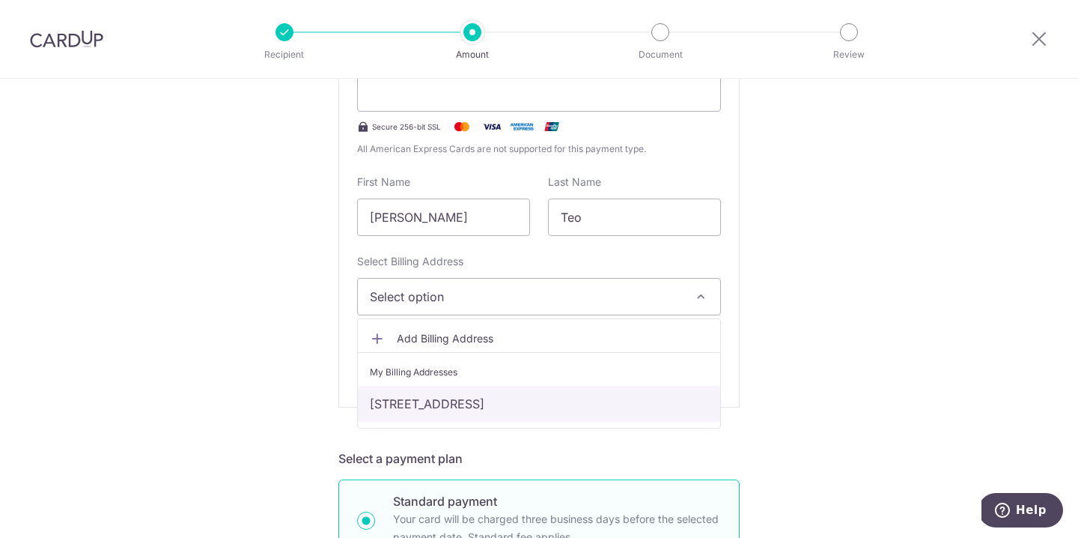
click at [391, 387] on link "02 Marina Boulevard, 19-11, Singapore, Singapore-018987" at bounding box center [539, 404] width 362 height 36
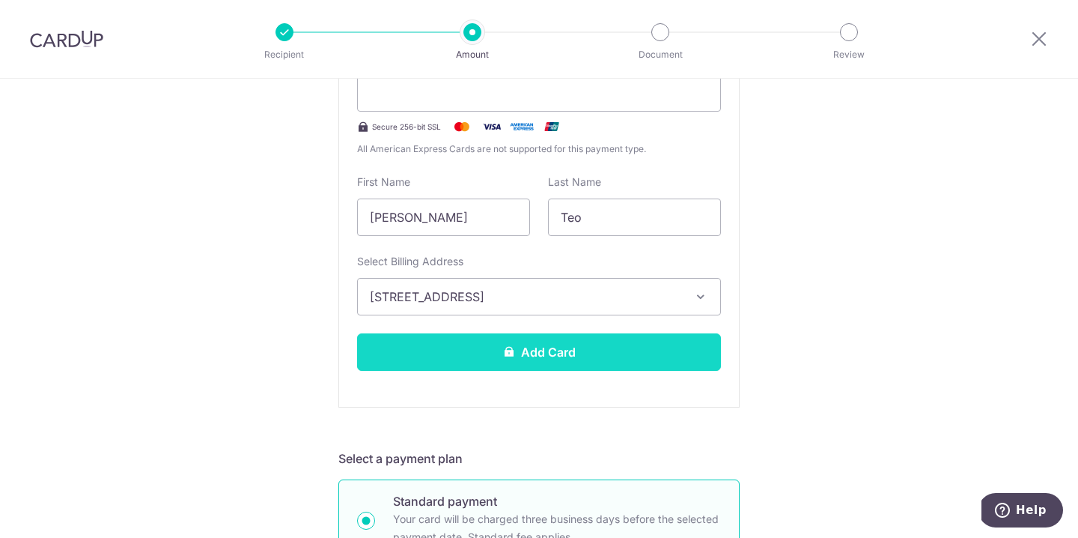
click at [416, 359] on button "Add Card" at bounding box center [539, 351] width 364 height 37
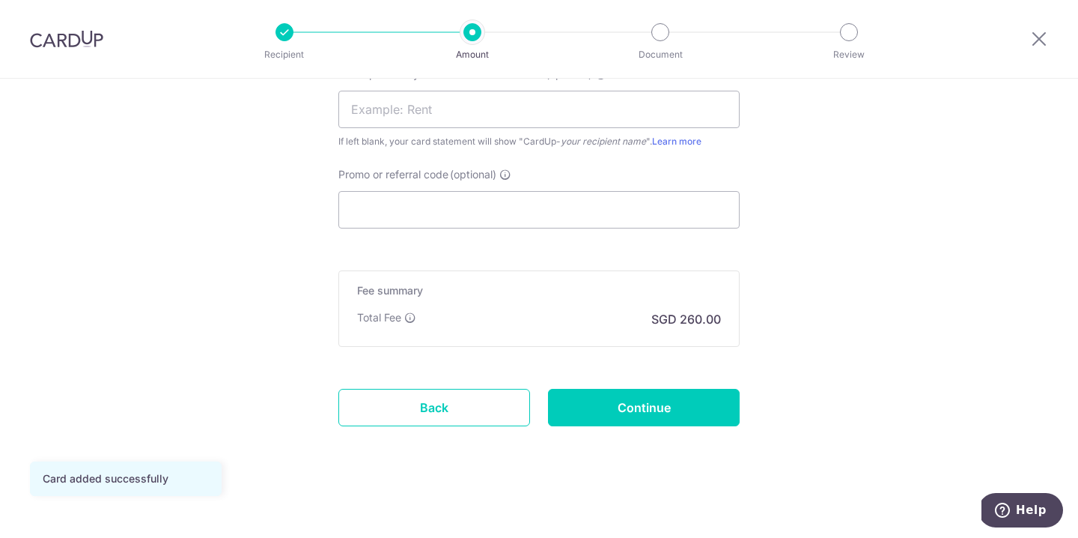
scroll to position [1093, 0]
click at [627, 404] on input "Continue" at bounding box center [644, 406] width 192 height 37
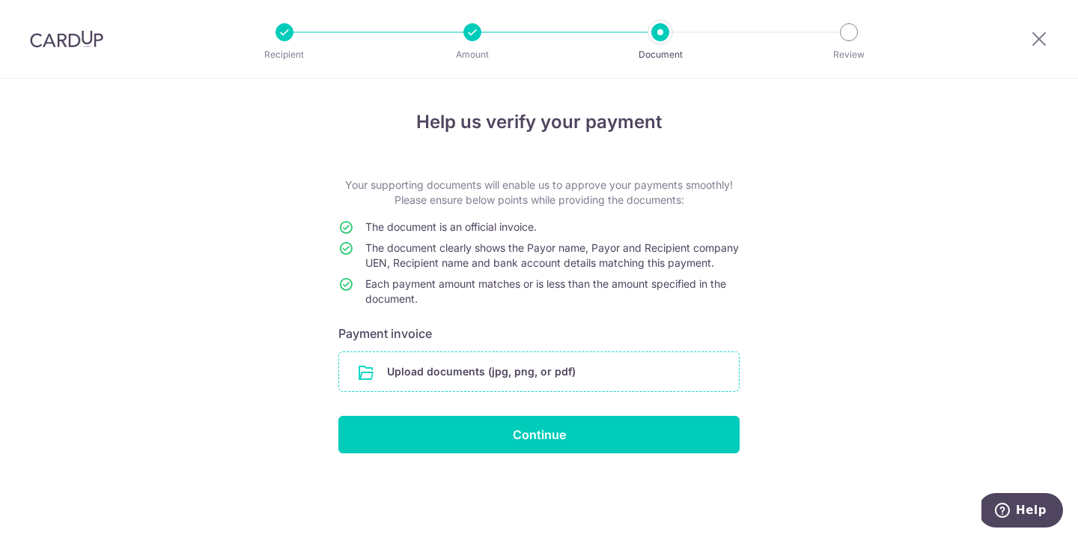
click at [433, 391] on input "file" at bounding box center [539, 371] width 400 height 39
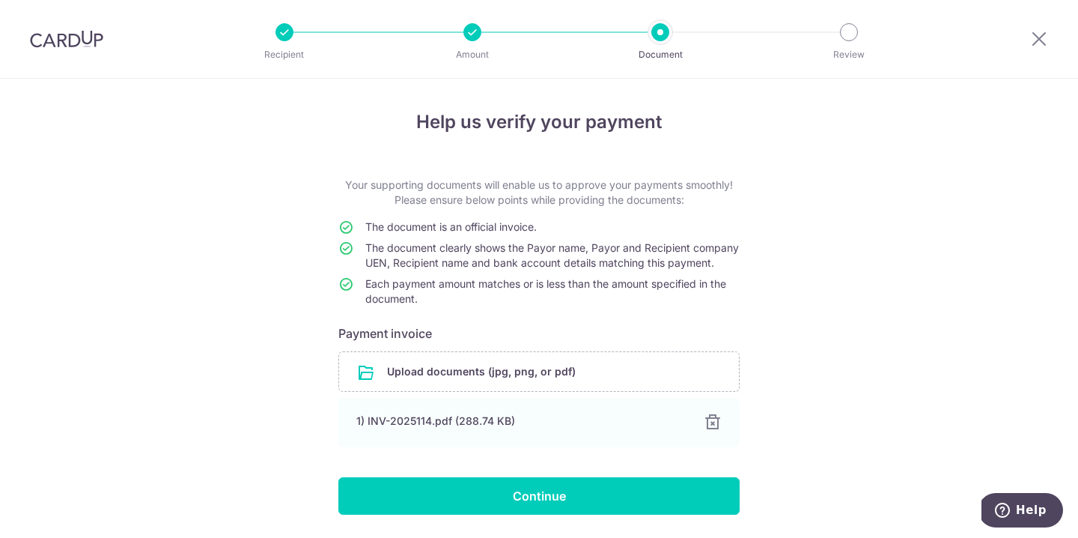
scroll to position [62, 0]
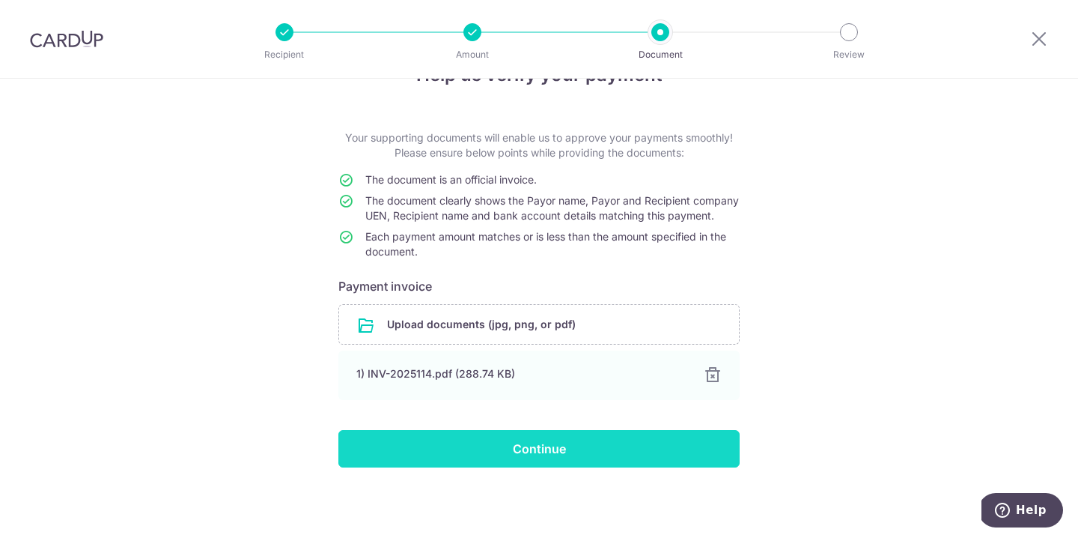
click at [482, 435] on input "Continue" at bounding box center [539, 448] width 401 height 37
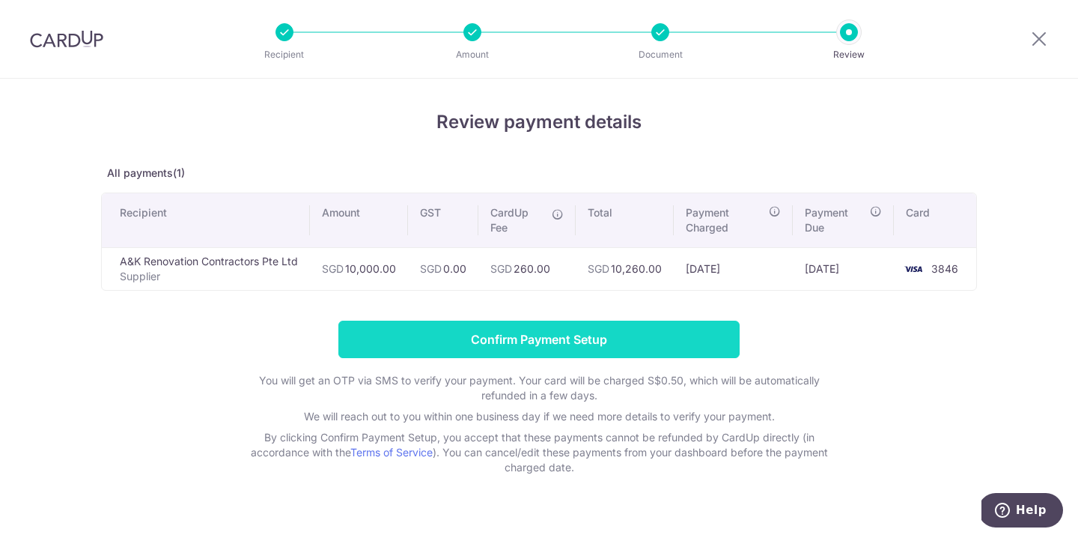
click at [536, 337] on input "Confirm Payment Setup" at bounding box center [539, 339] width 401 height 37
